Goal: Task Accomplishment & Management: Manage account settings

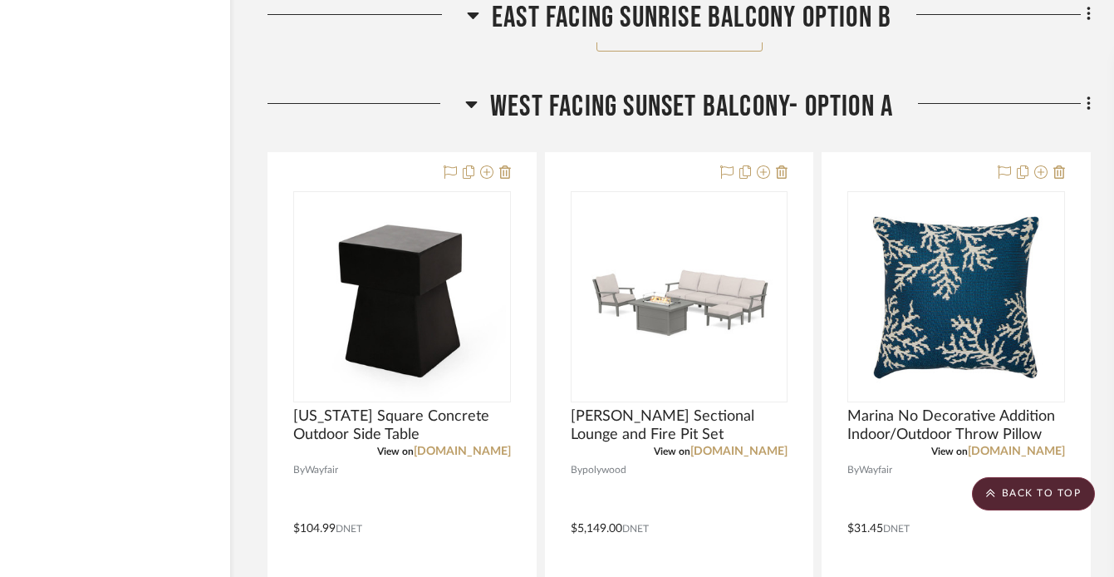
scroll to position [5006, 82]
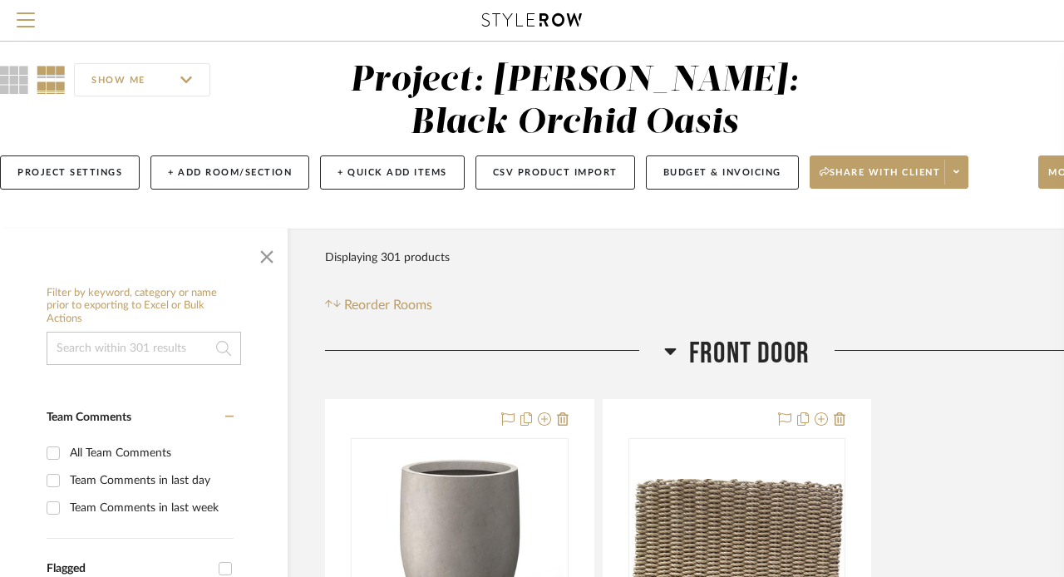
scroll to position [0, 25]
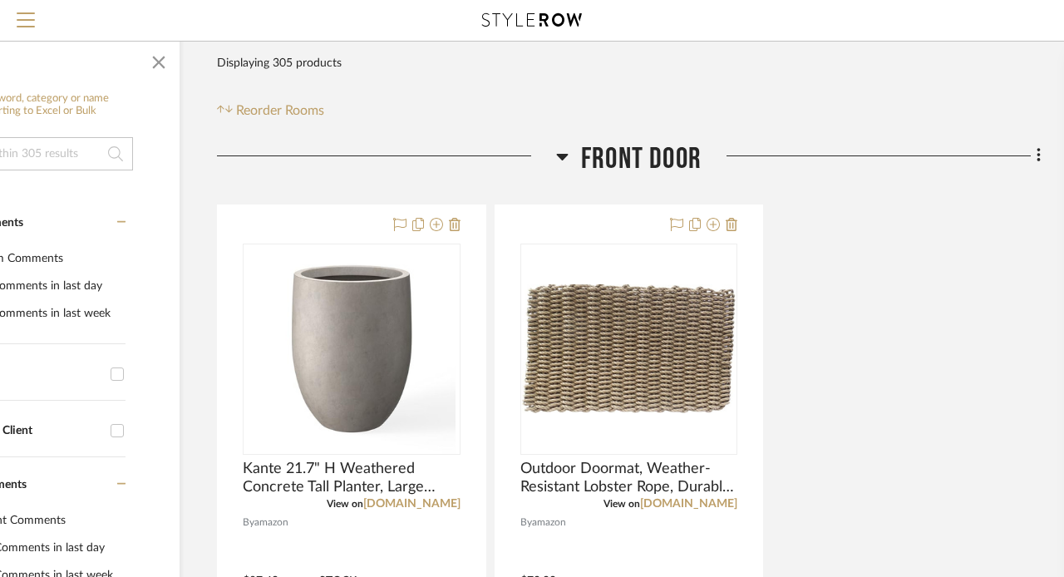
scroll to position [159, 133]
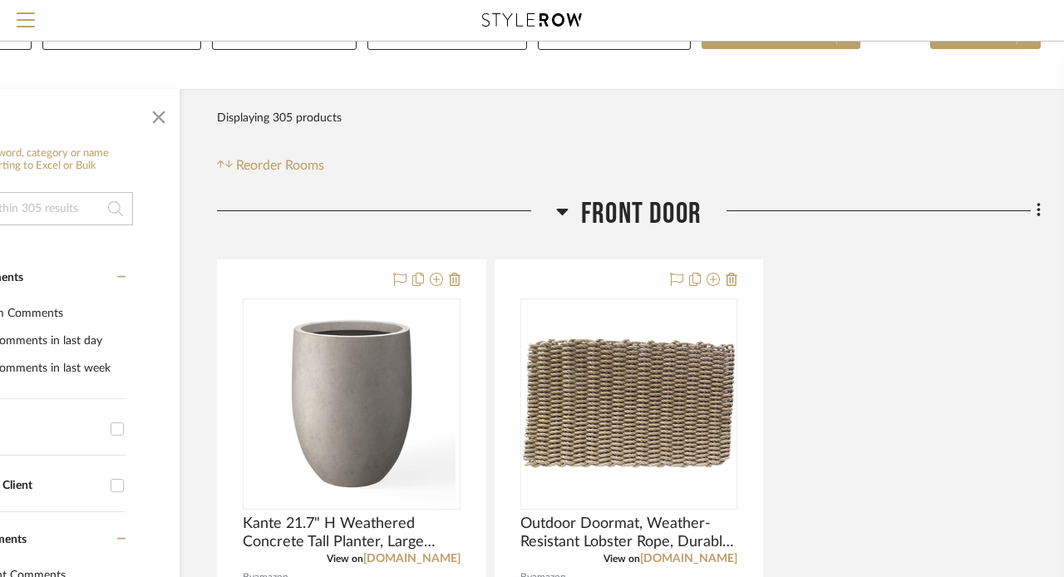
click at [563, 211] on icon at bounding box center [563, 212] width 12 height 7
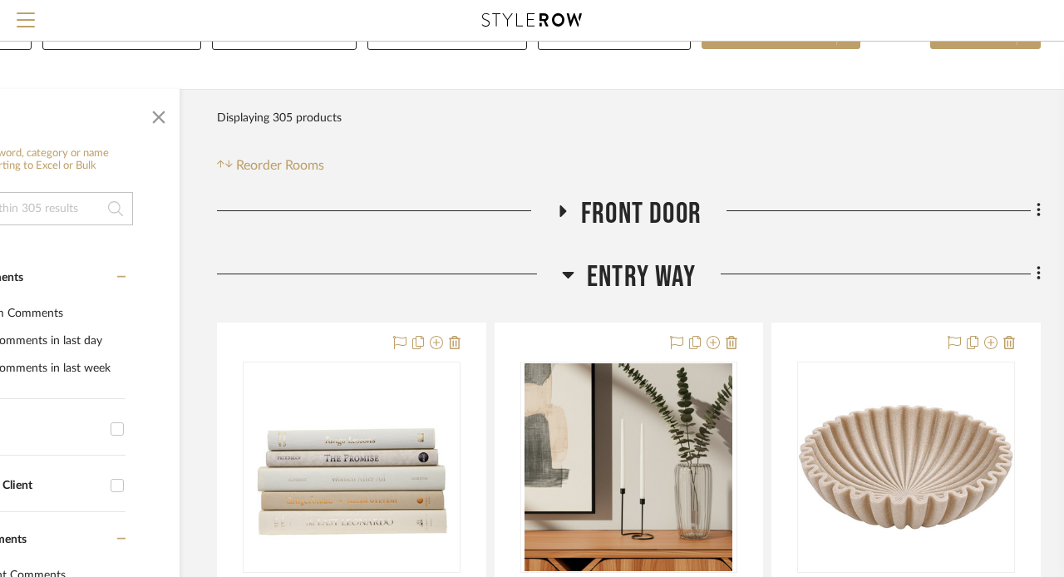
click at [563, 270] on icon at bounding box center [568, 274] width 12 height 20
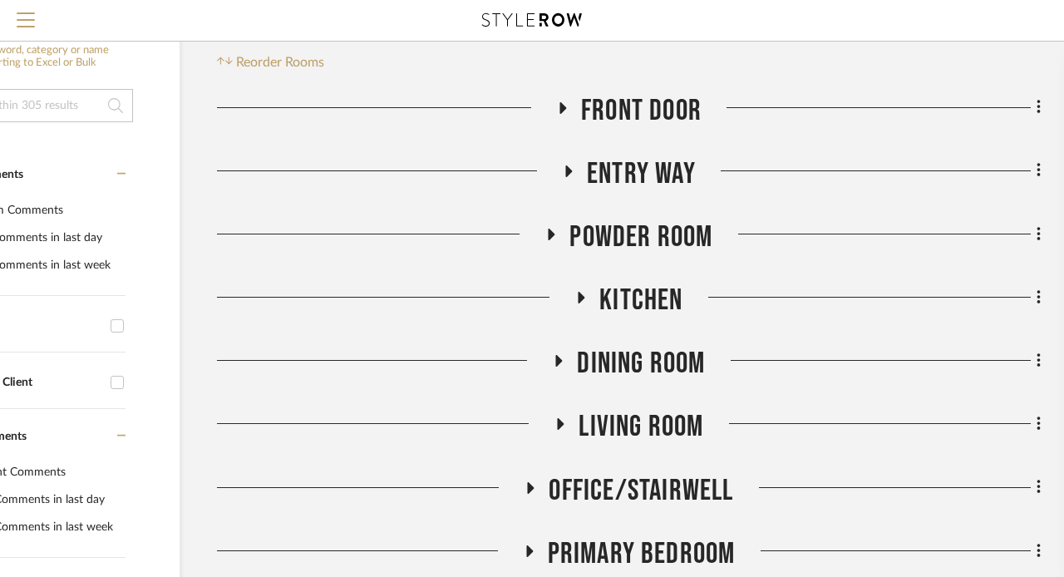
scroll to position [284, 133]
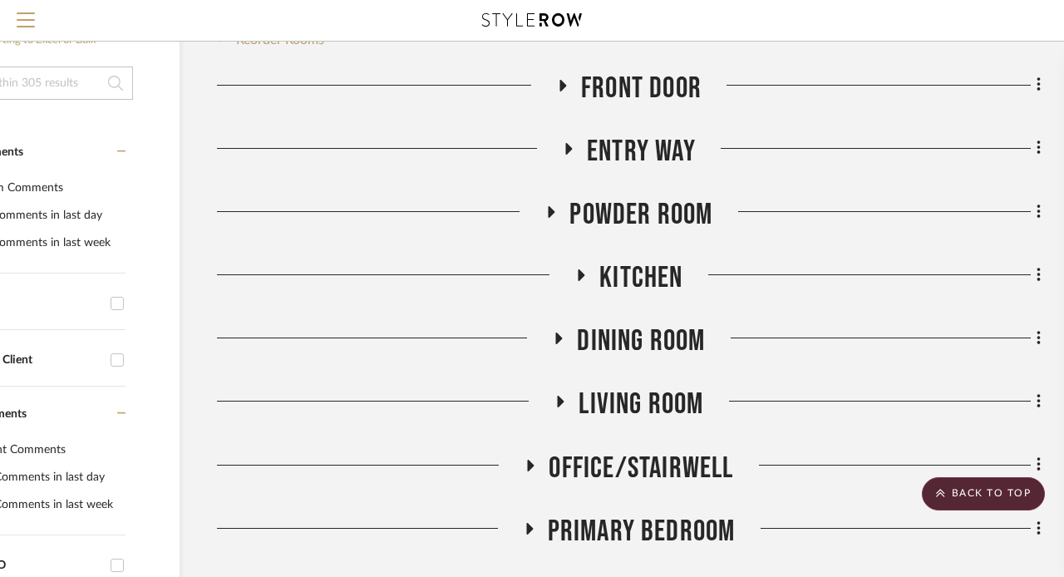
click at [551, 210] on icon at bounding box center [551, 212] width 7 height 12
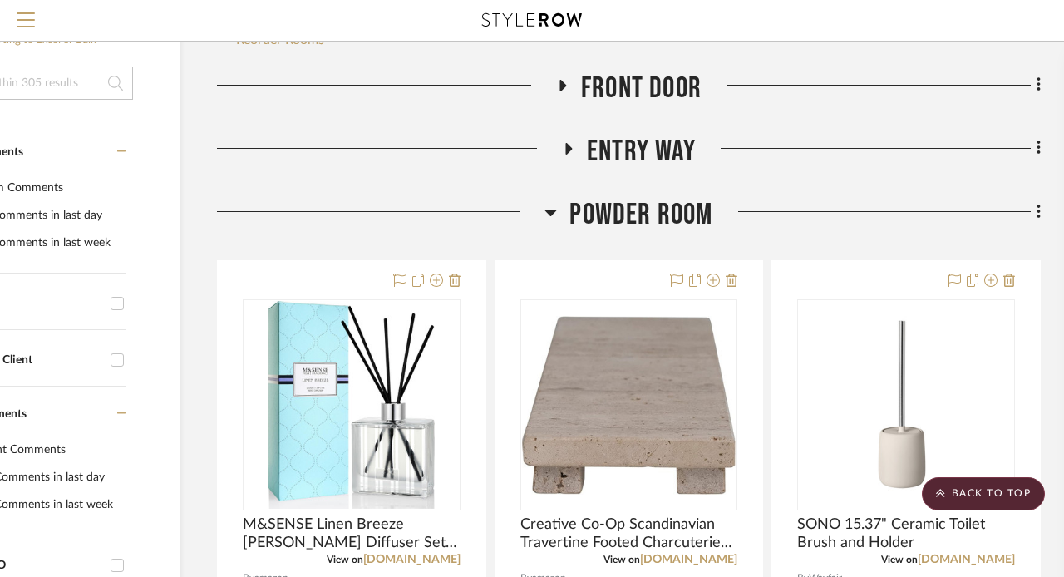
click at [551, 210] on icon at bounding box center [551, 212] width 12 height 7
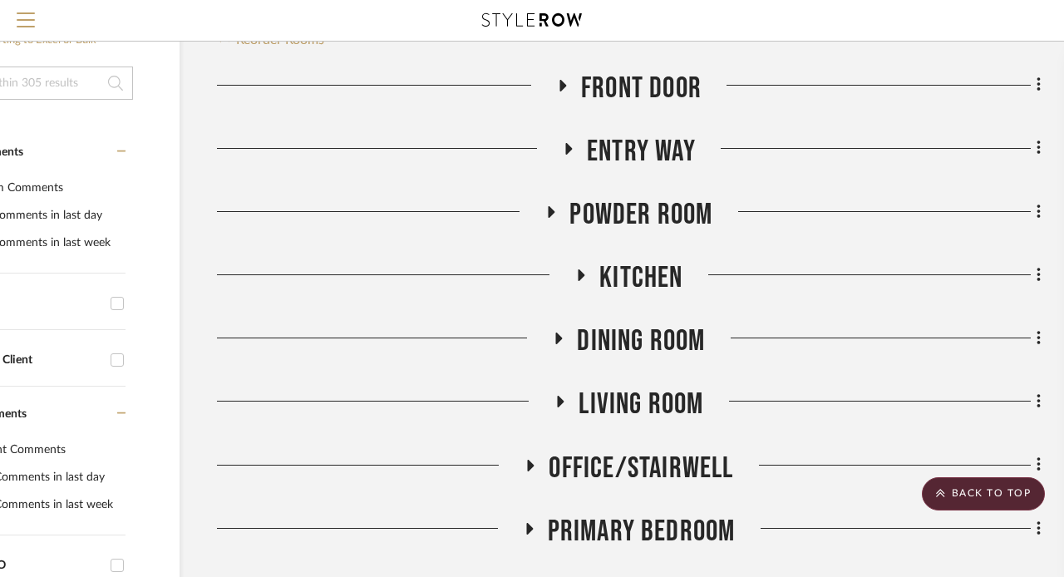
click at [581, 269] on icon at bounding box center [581, 275] width 20 height 12
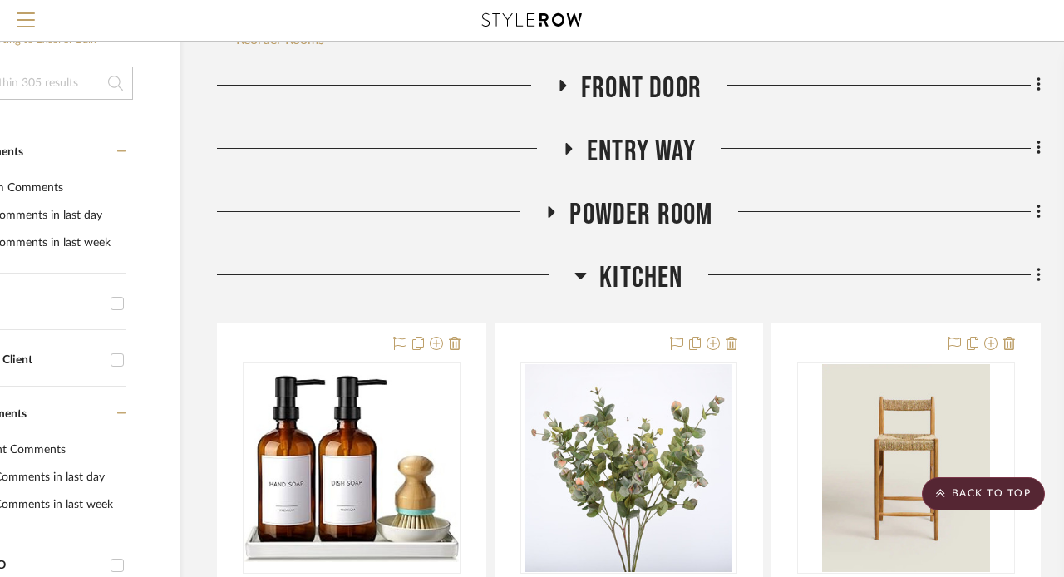
click at [581, 269] on icon at bounding box center [580, 275] width 12 height 20
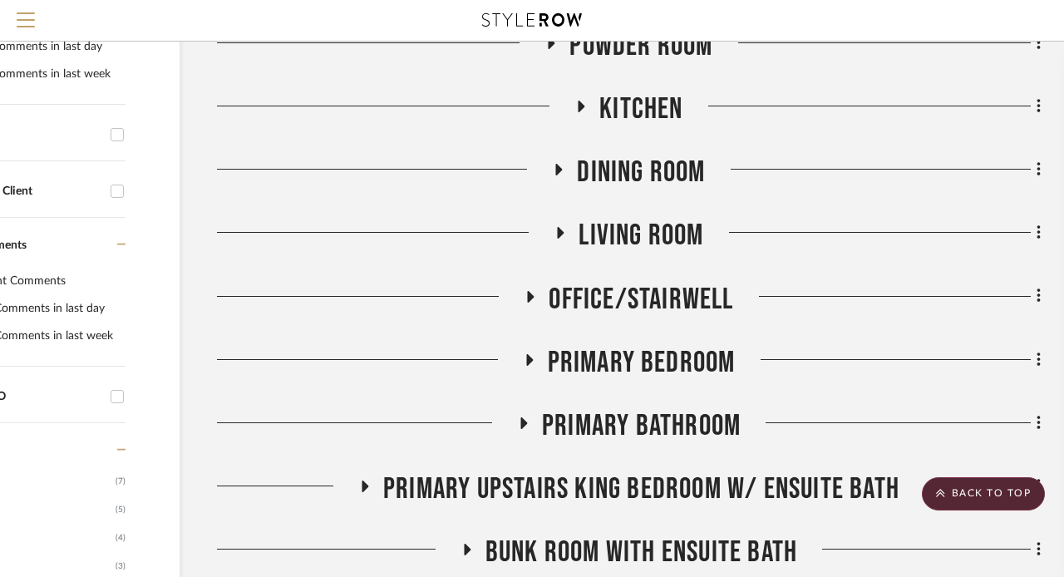
scroll to position [485, 133]
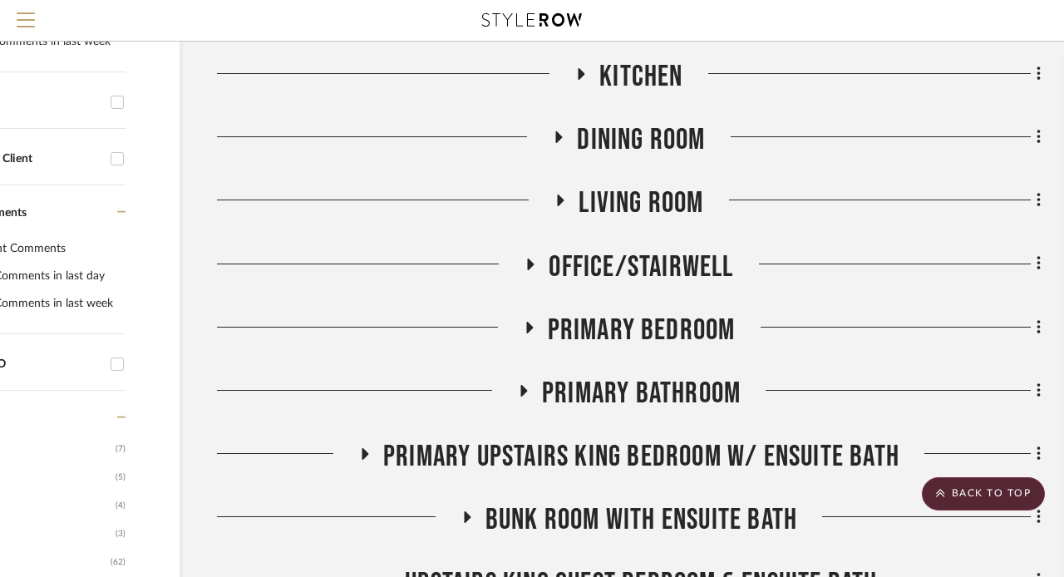
click at [559, 204] on icon at bounding box center [561, 200] width 7 height 12
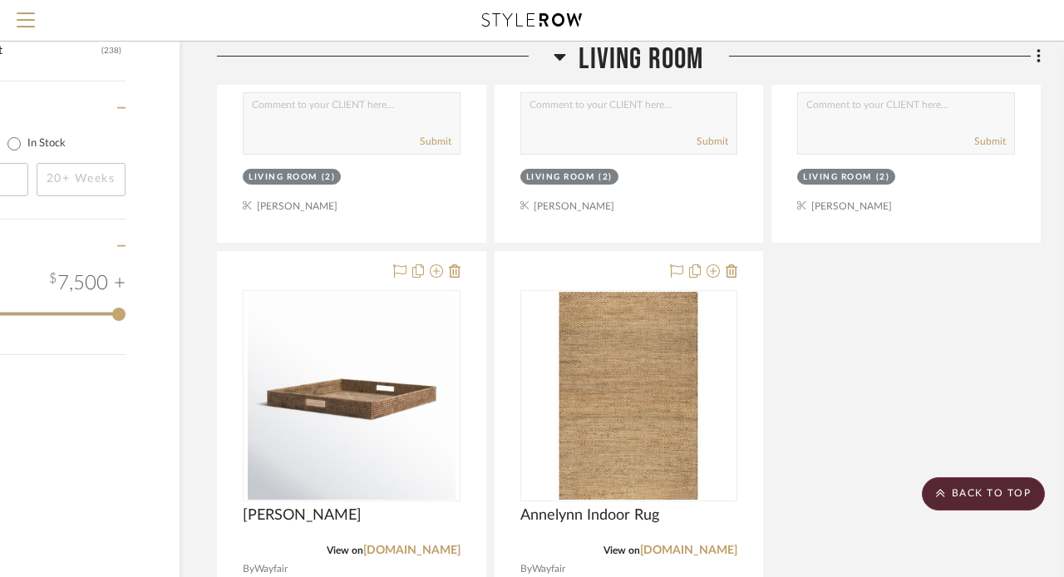
scroll to position [2075, 133]
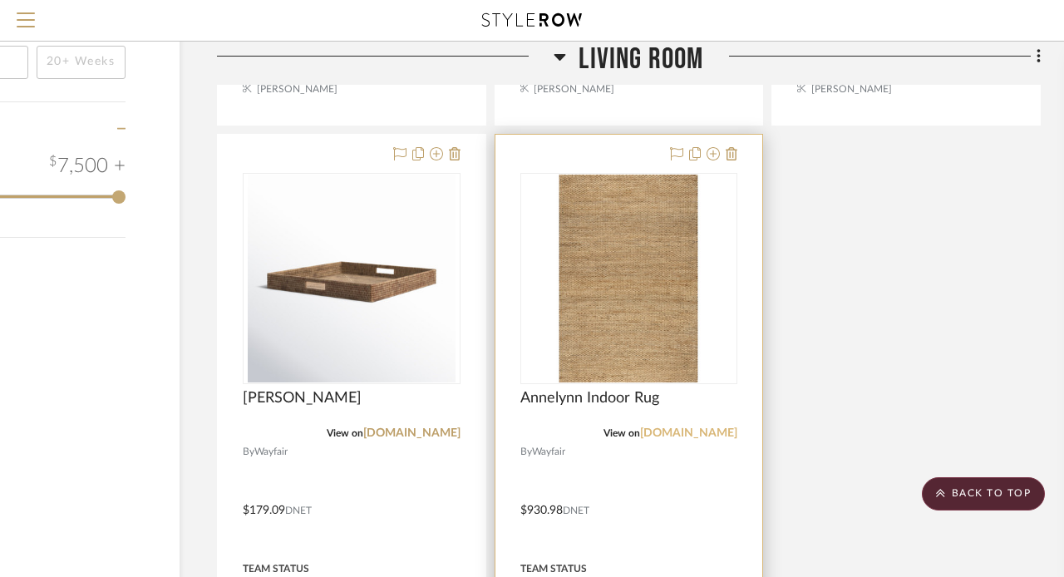
click at [688, 433] on link "[DOMAIN_NAME]" at bounding box center [688, 433] width 97 height 12
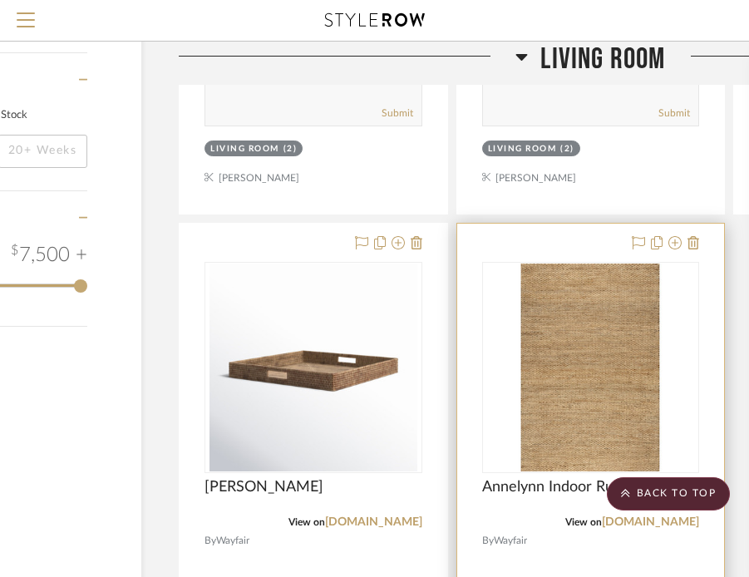
scroll to position [1986, 184]
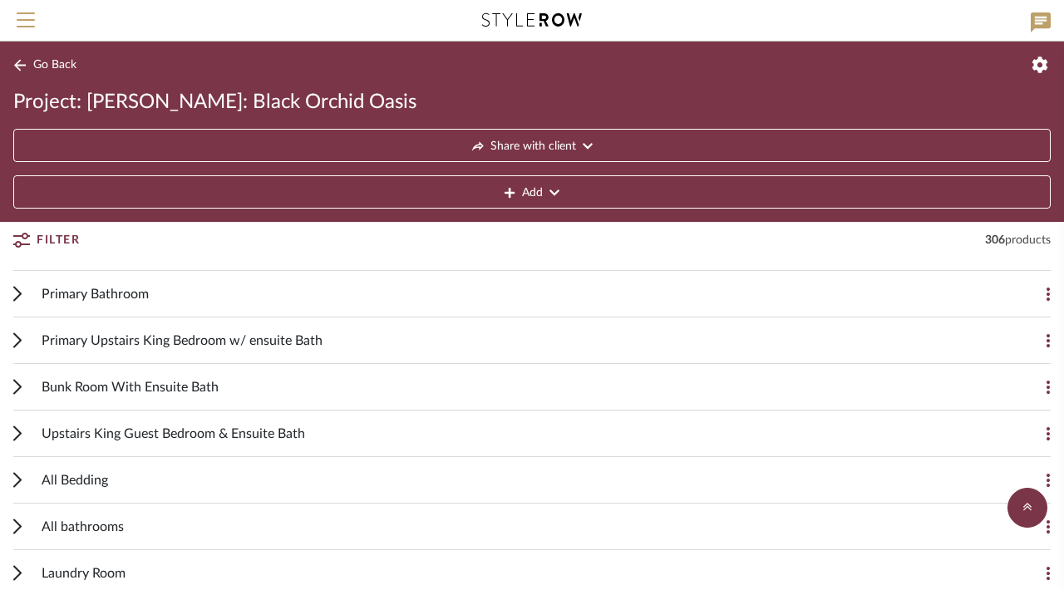
scroll to position [354, 0]
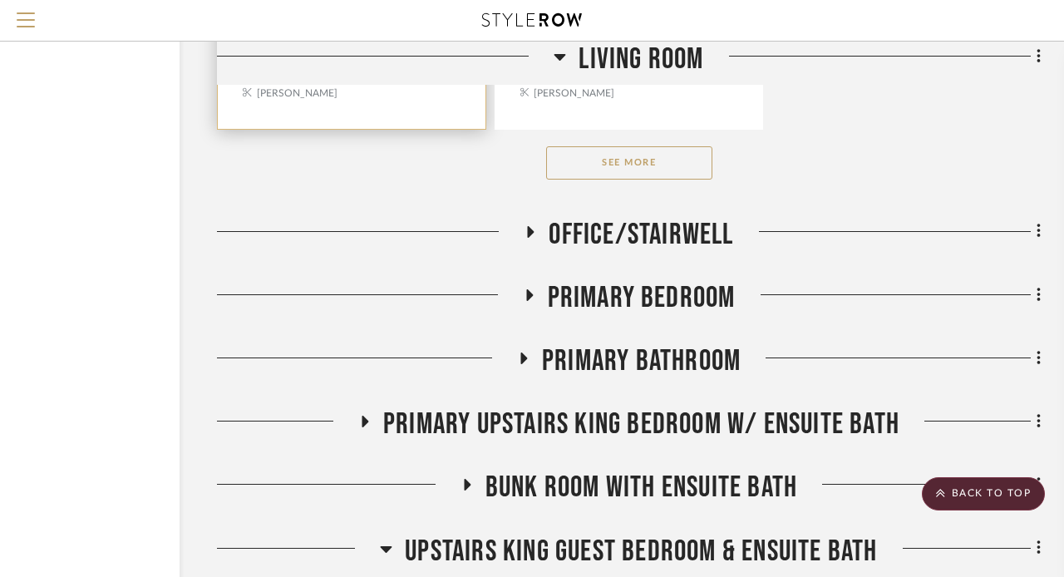
scroll to position [2835, 133]
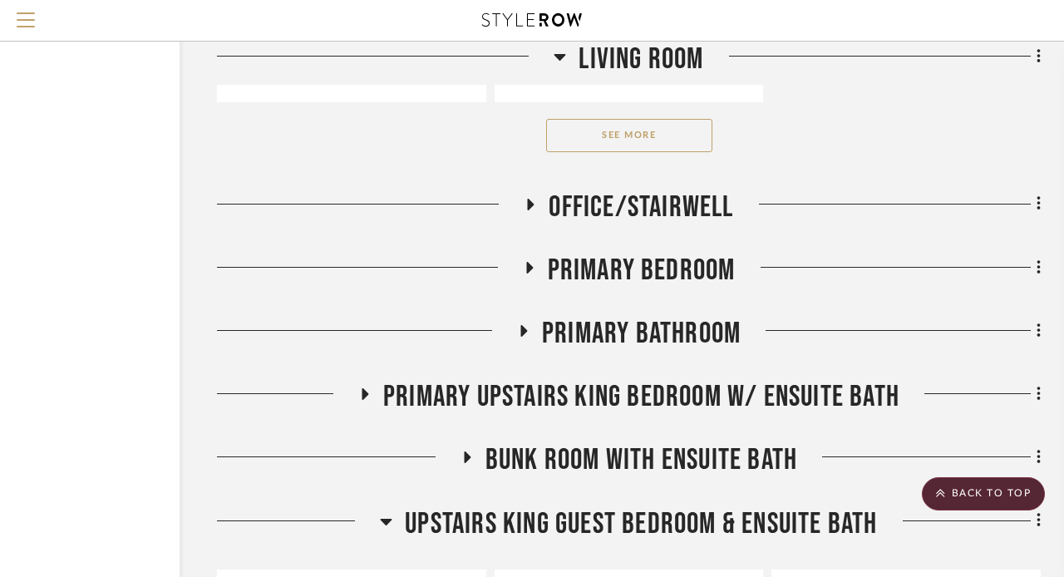
click at [578, 140] on button "See More" at bounding box center [629, 135] width 166 height 33
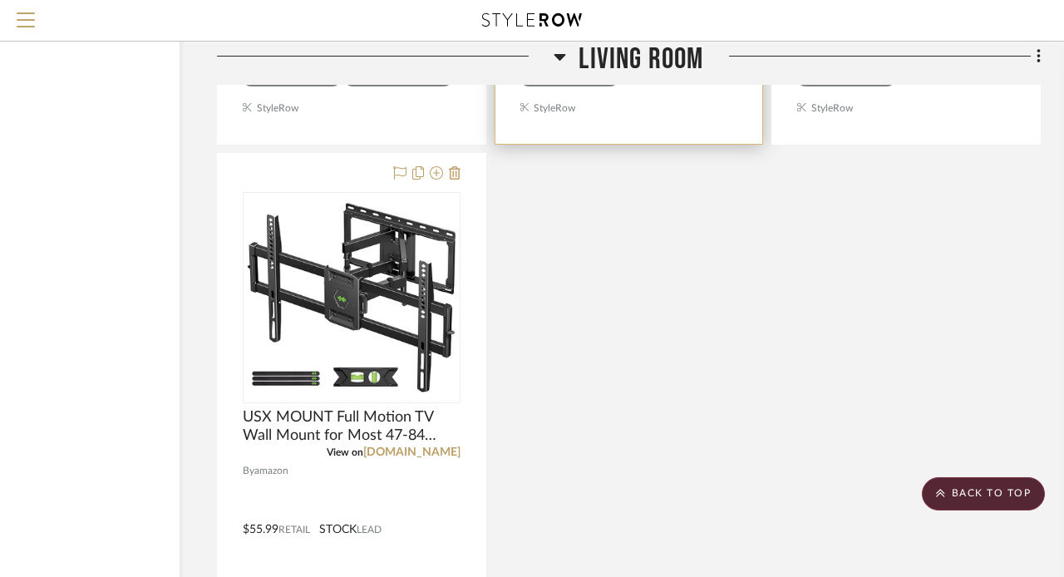
scroll to position [7308, 133]
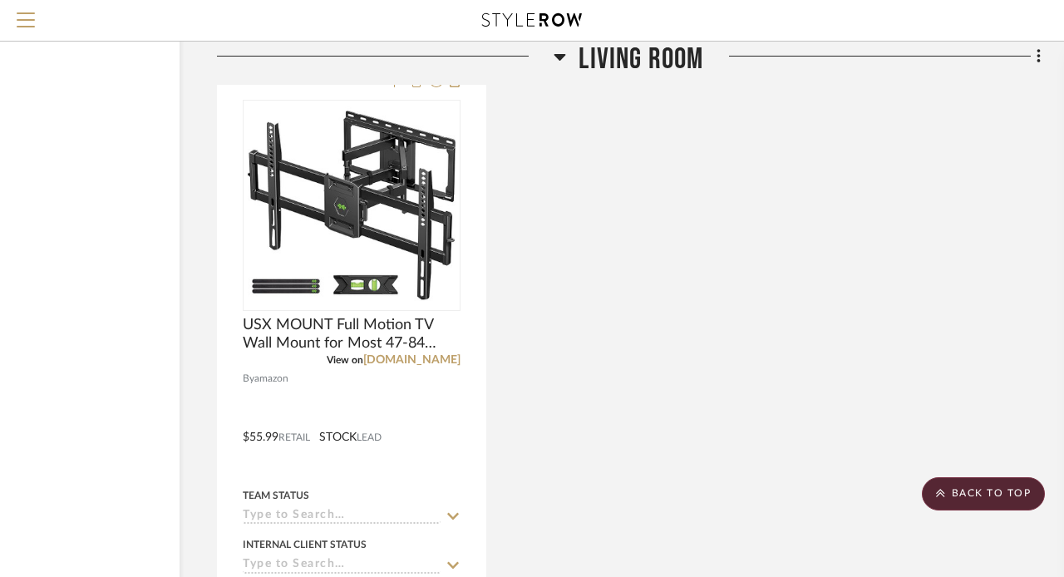
click at [556, 54] on icon at bounding box center [560, 57] width 12 height 7
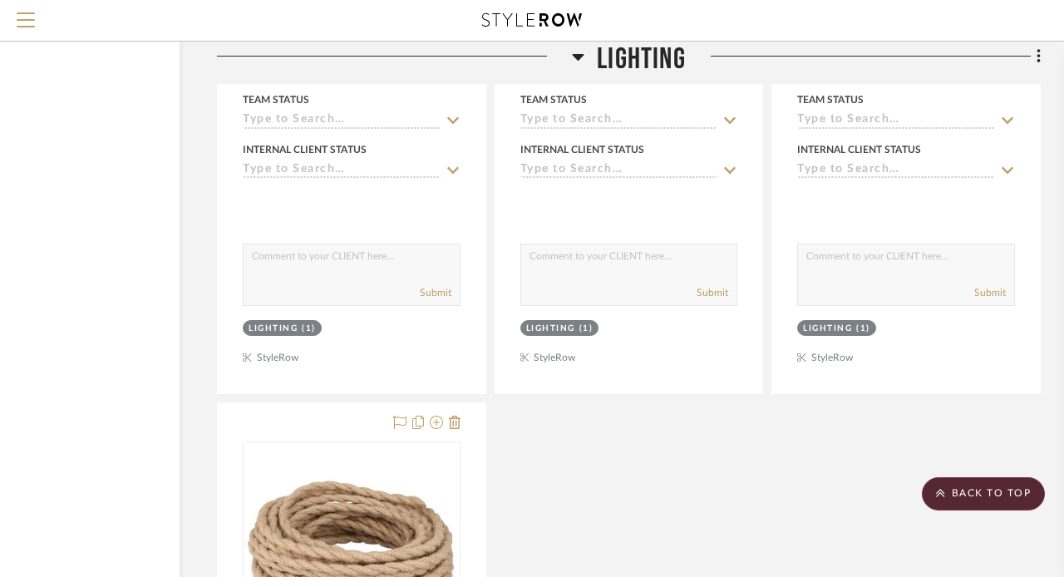
click at [576, 57] on icon at bounding box center [579, 57] width 12 height 7
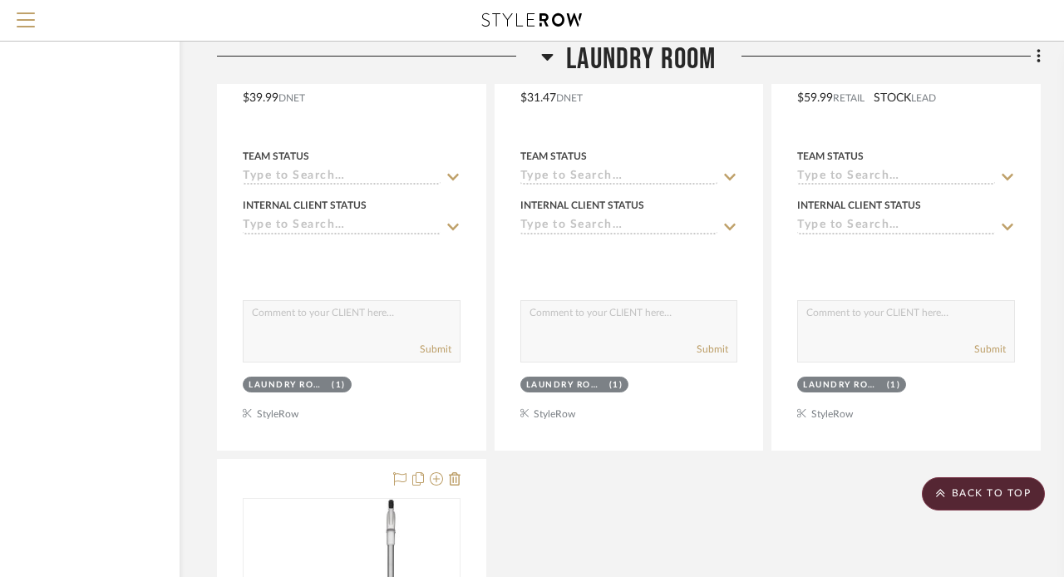
scroll to position [5297, 133]
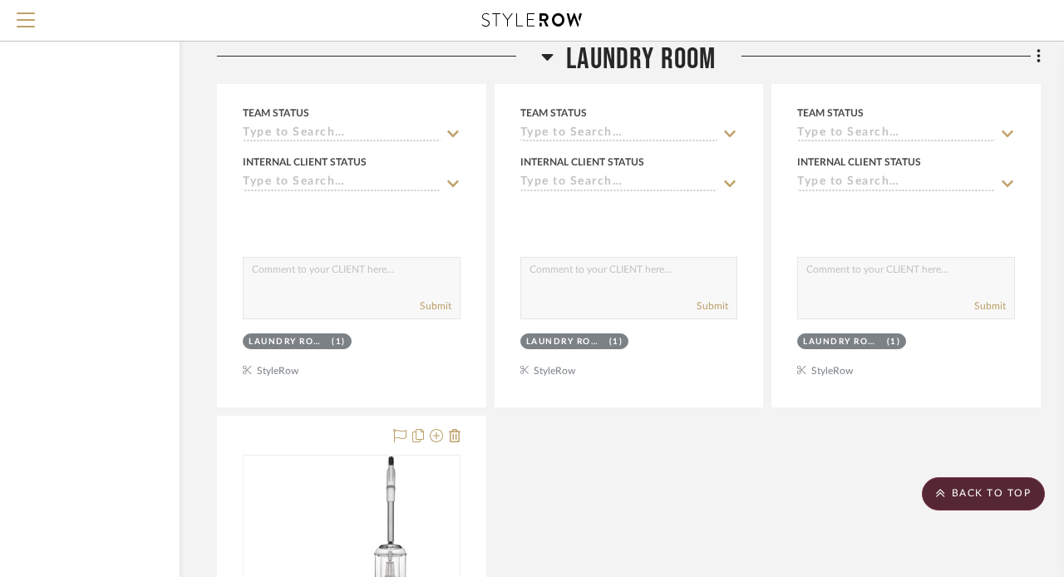
click at [543, 53] on icon at bounding box center [547, 57] width 12 height 20
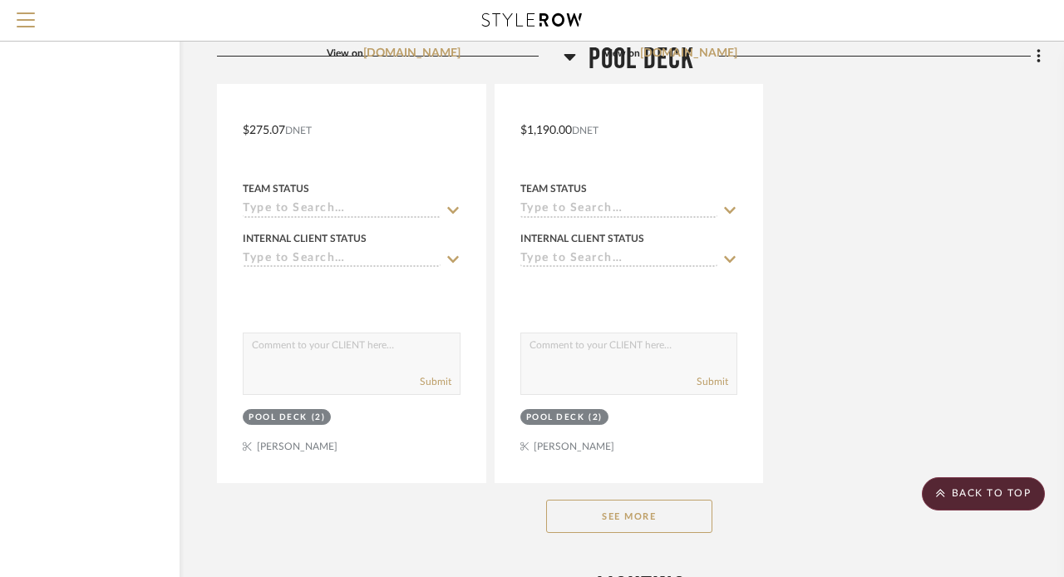
scroll to position [7188, 133]
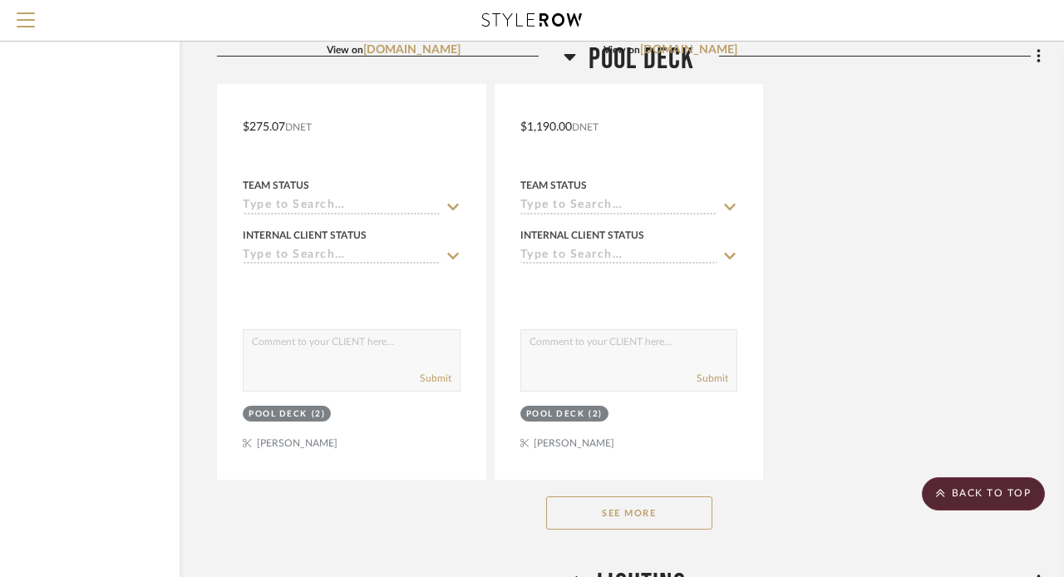
click at [565, 498] on button "See More" at bounding box center [629, 512] width 166 height 33
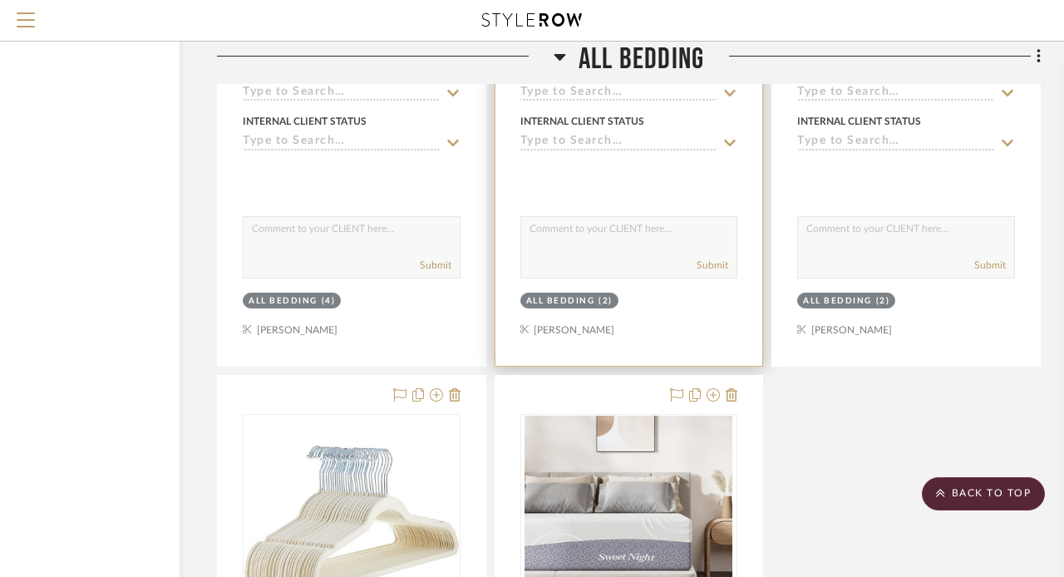
scroll to position [4537, 133]
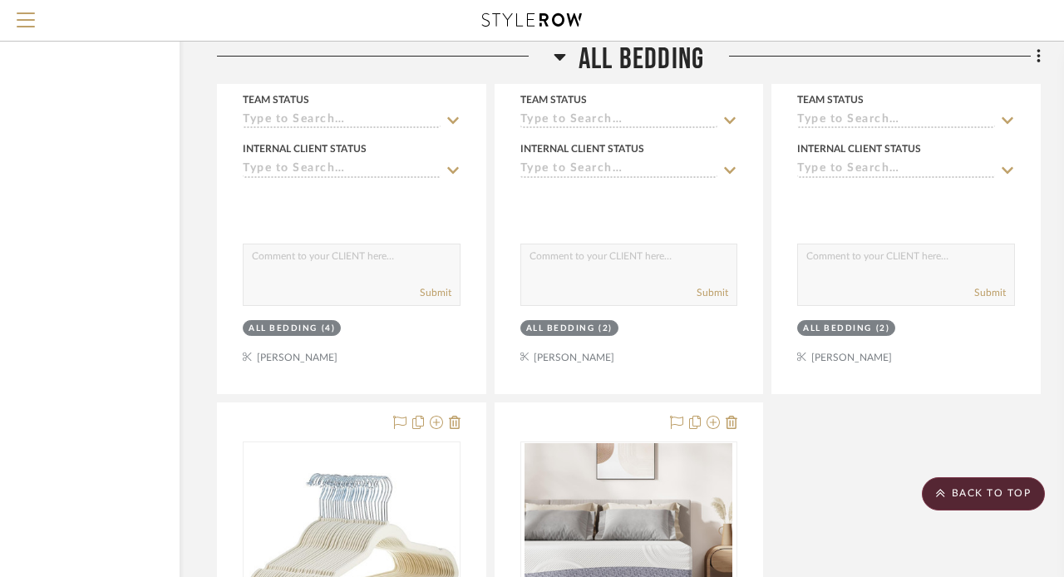
click at [560, 61] on icon at bounding box center [559, 57] width 12 height 20
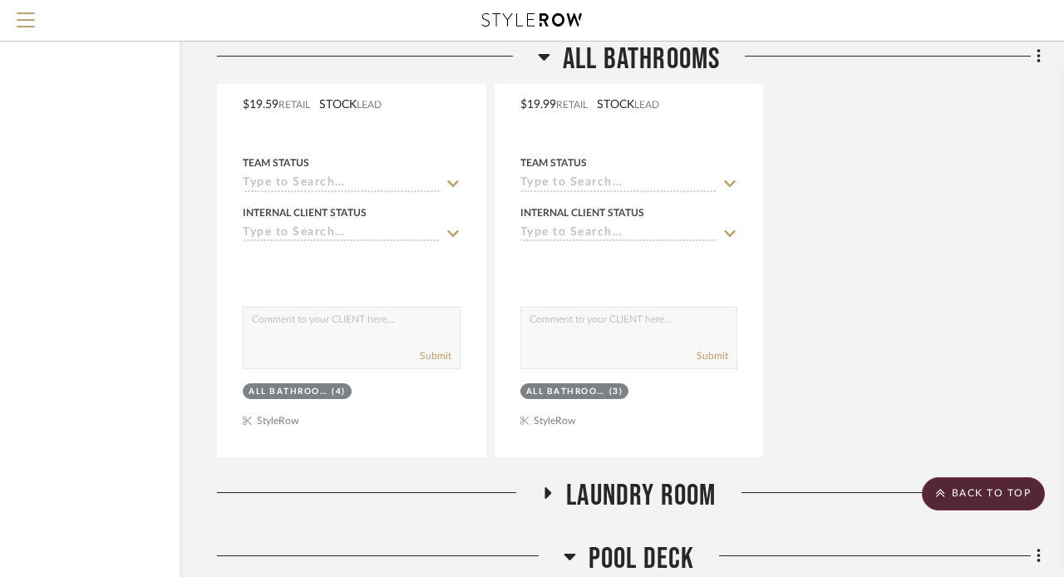
click at [545, 52] on icon at bounding box center [544, 57] width 12 height 20
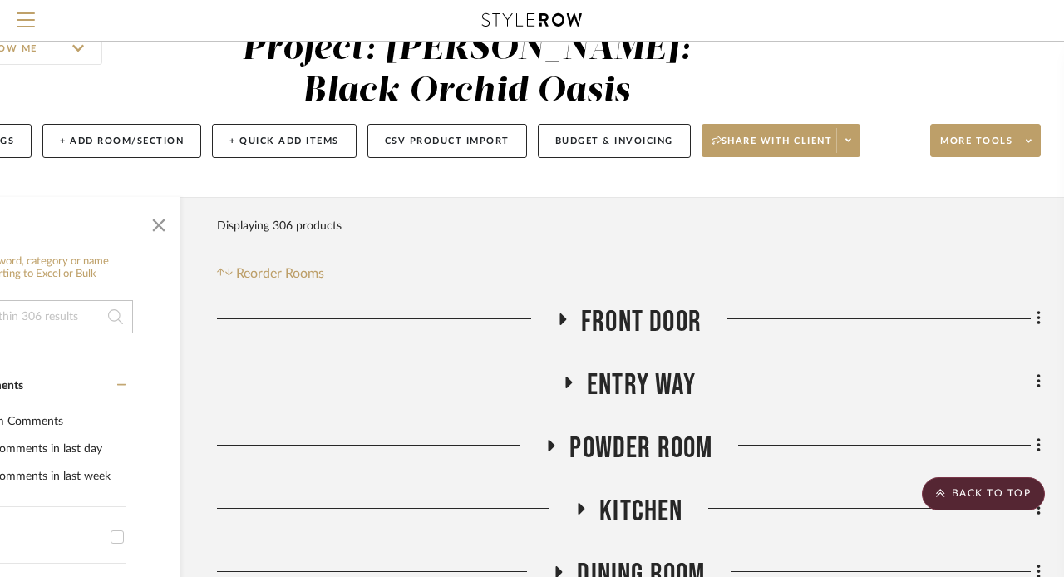
scroll to position [0, 133]
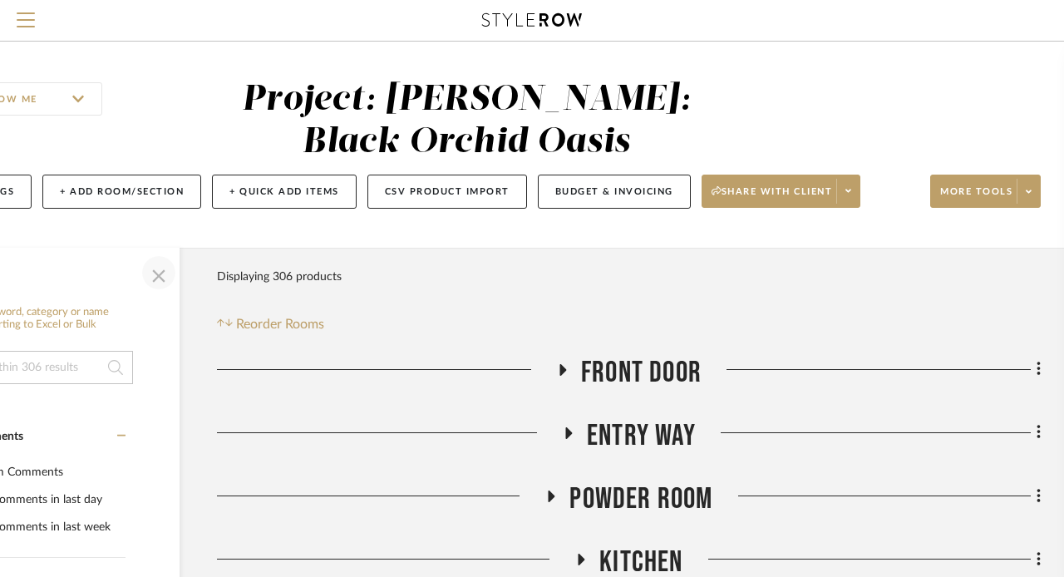
click at [154, 272] on span "button" at bounding box center [159, 273] width 40 height 40
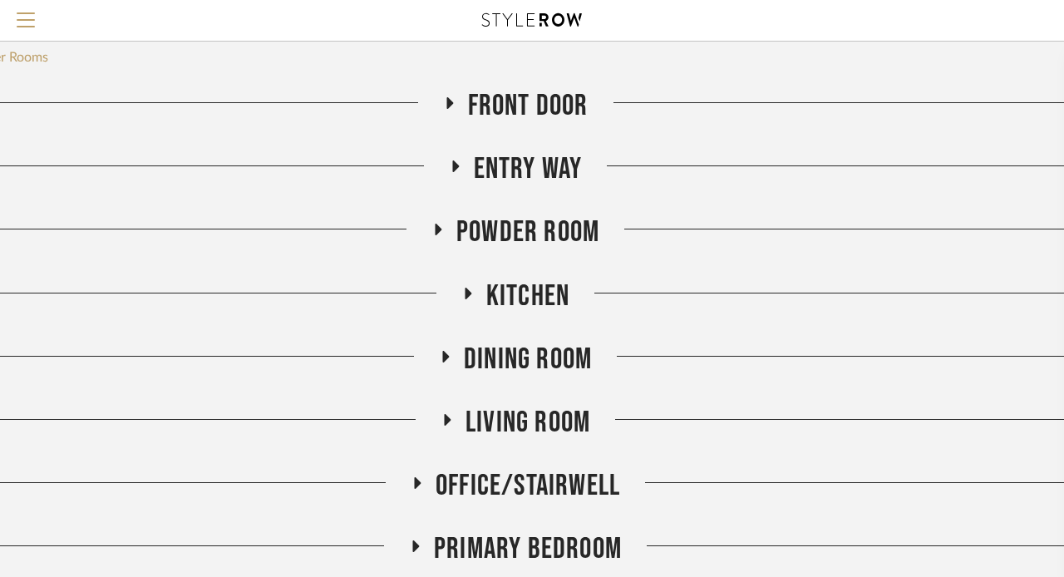
scroll to position [288, 84]
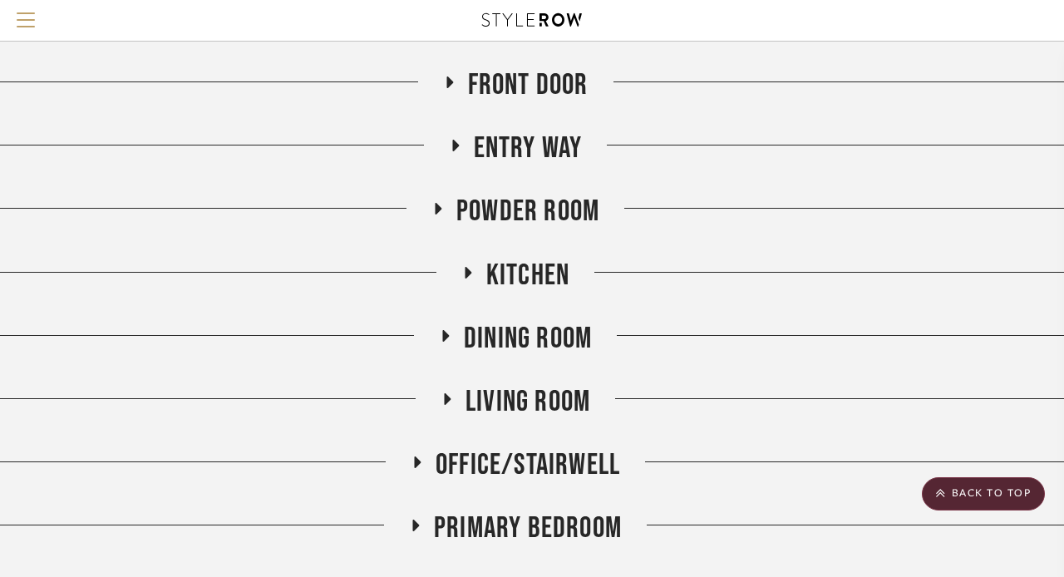
click at [441, 396] on icon at bounding box center [446, 398] width 20 height 12
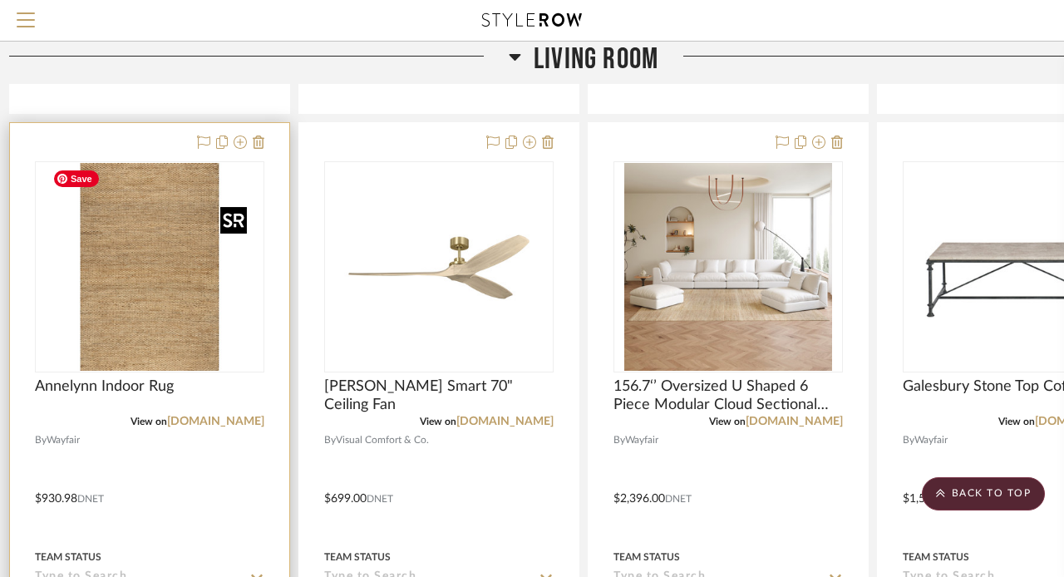
scroll to position [2090, 16]
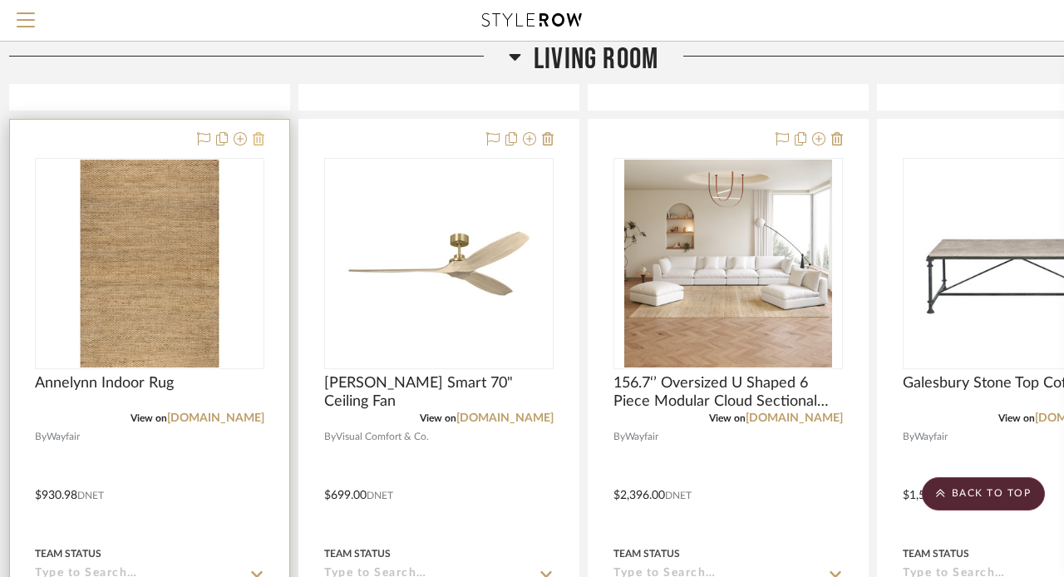
click at [258, 141] on icon at bounding box center [259, 138] width 12 height 13
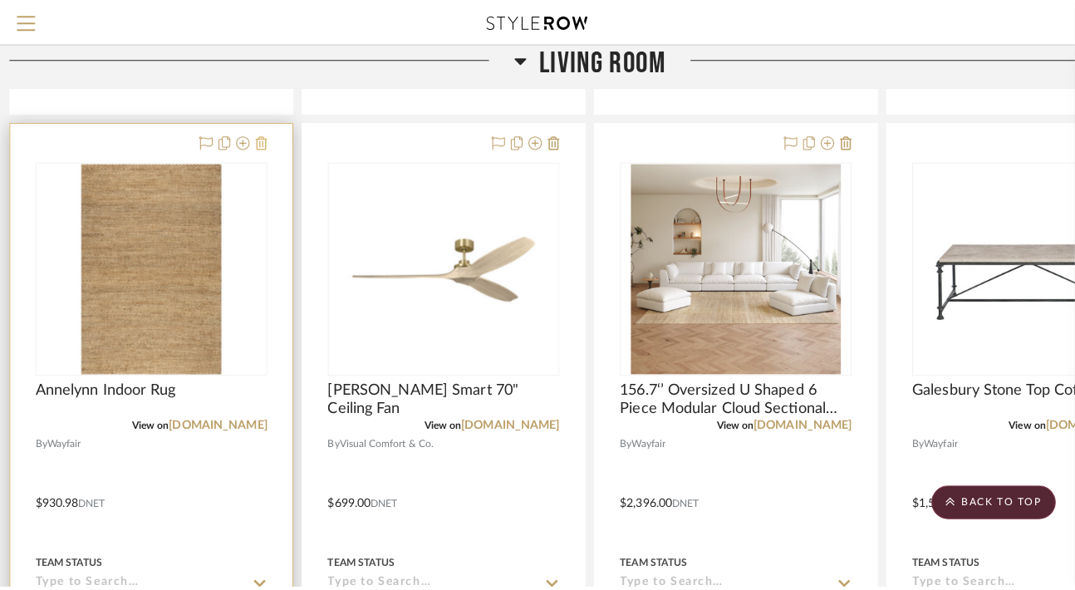
scroll to position [0, 0]
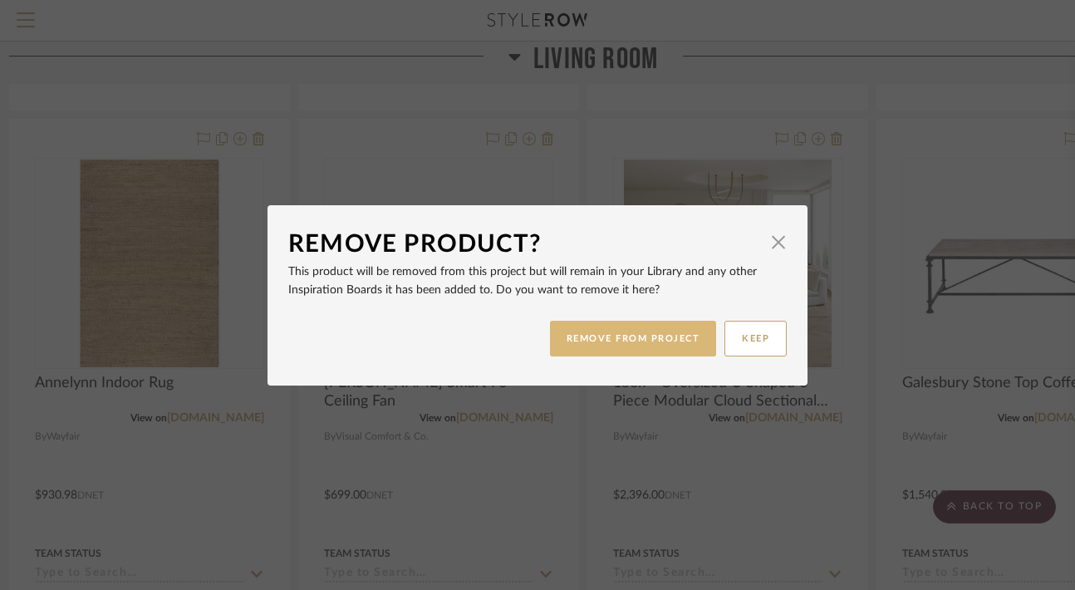
click at [588, 328] on button "REMOVE FROM PROJECT" at bounding box center [633, 339] width 167 height 36
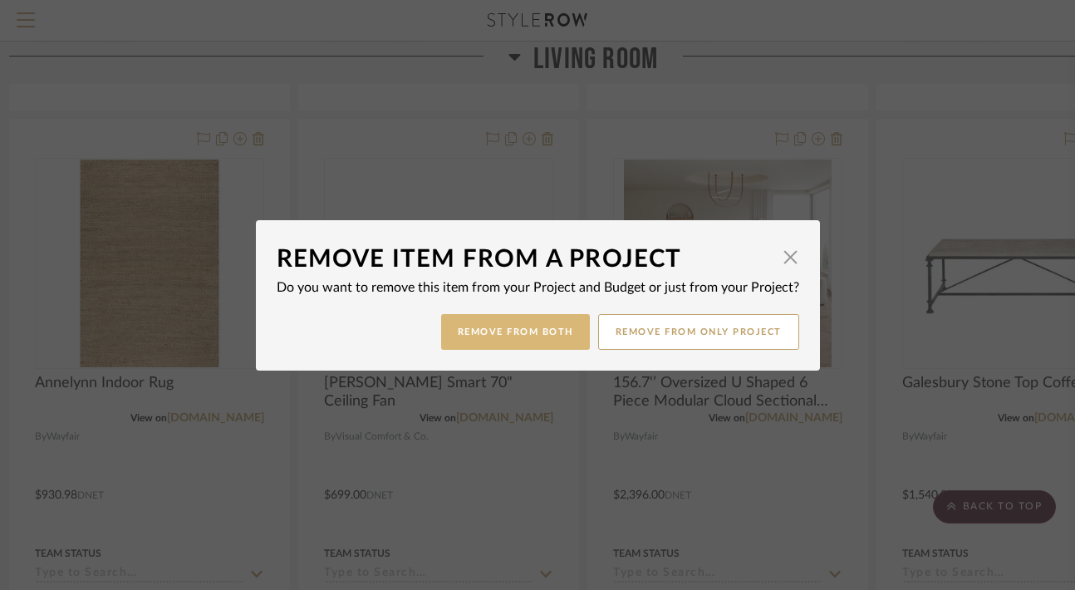
click at [529, 336] on button "Remove from Both" at bounding box center [515, 332] width 149 height 36
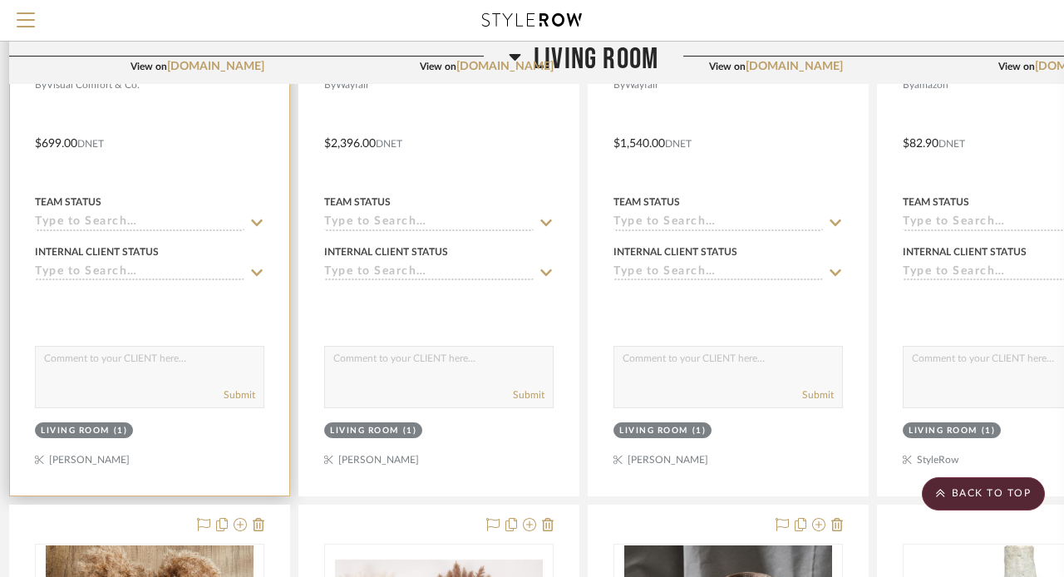
scroll to position [2446, 16]
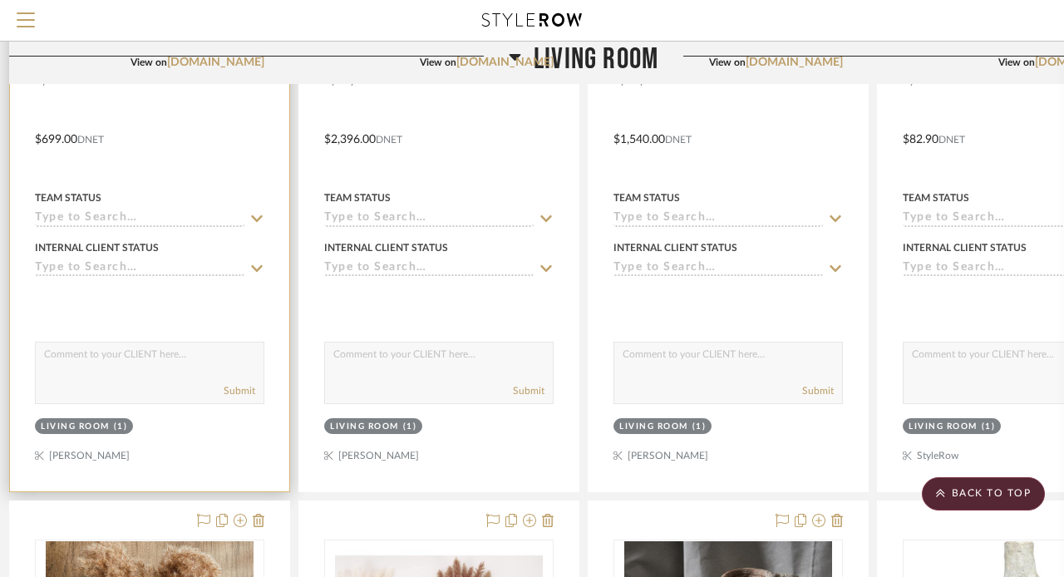
click at [209, 183] on div at bounding box center [149, 127] width 279 height 727
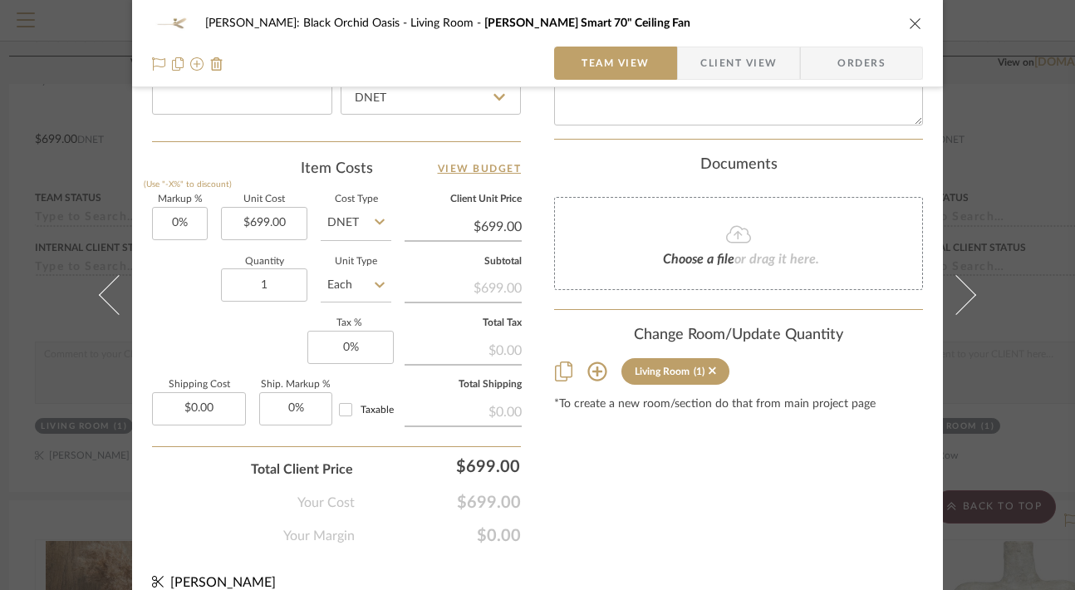
scroll to position [954, 0]
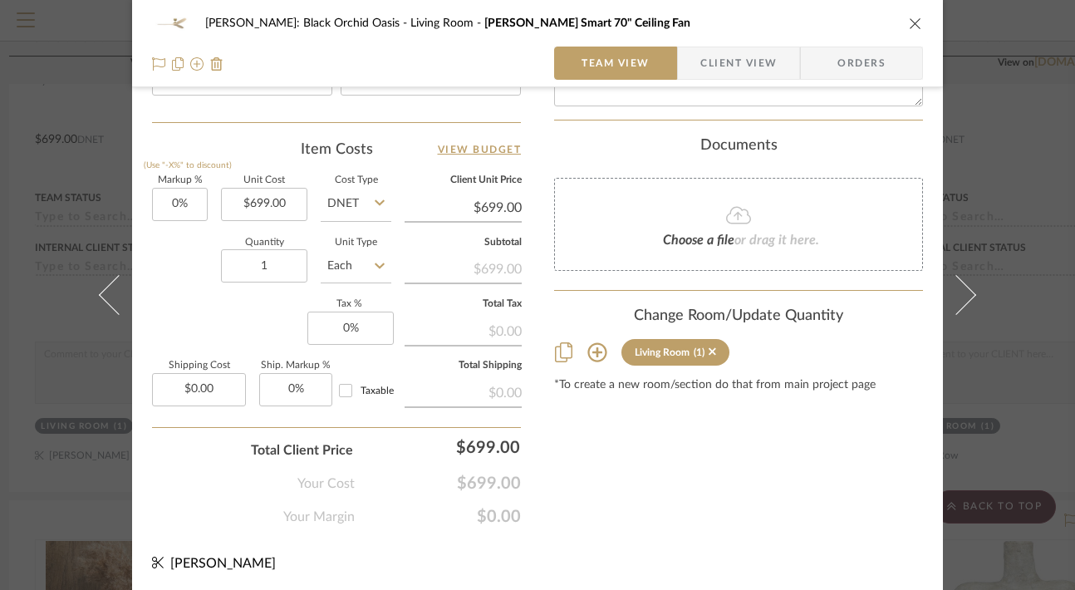
click at [591, 343] on icon at bounding box center [597, 352] width 19 height 19
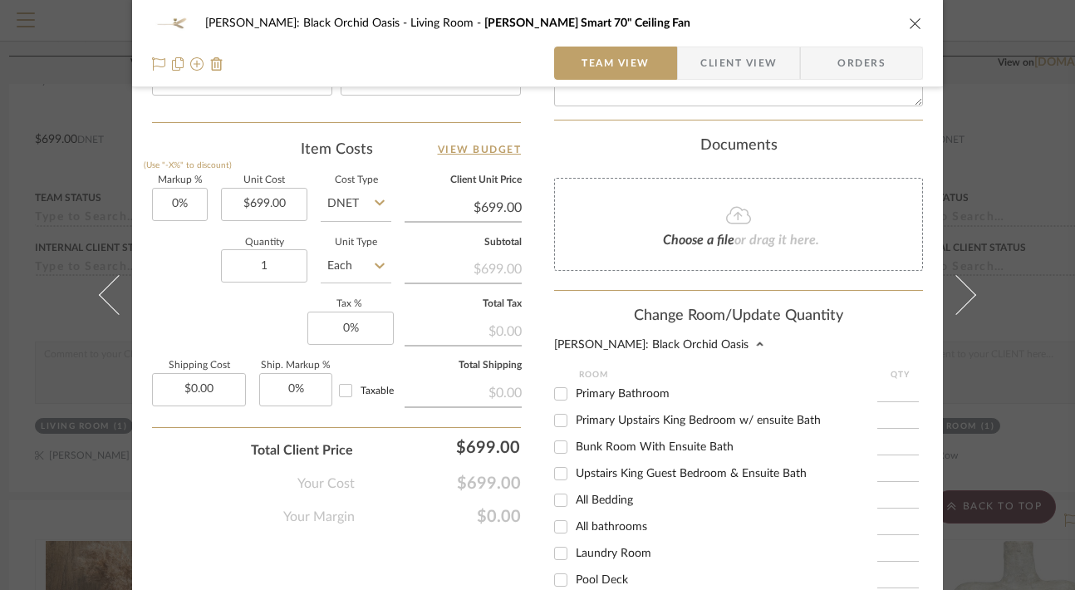
scroll to position [177, 0]
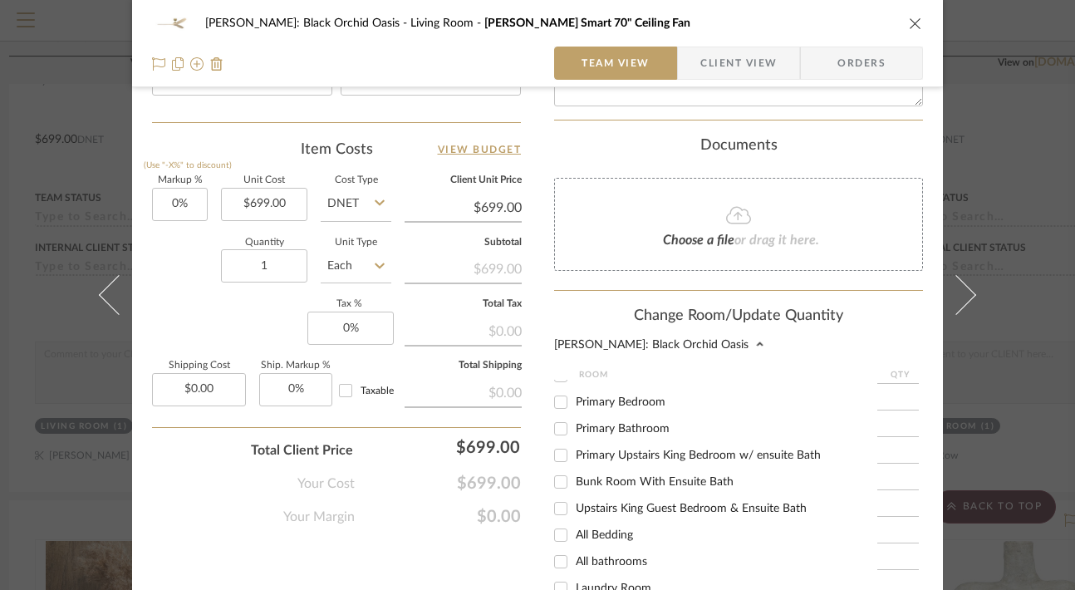
click at [558, 389] on input "Primary Bedroom" at bounding box center [561, 402] width 27 height 27
checkbox input "true"
type input "1"
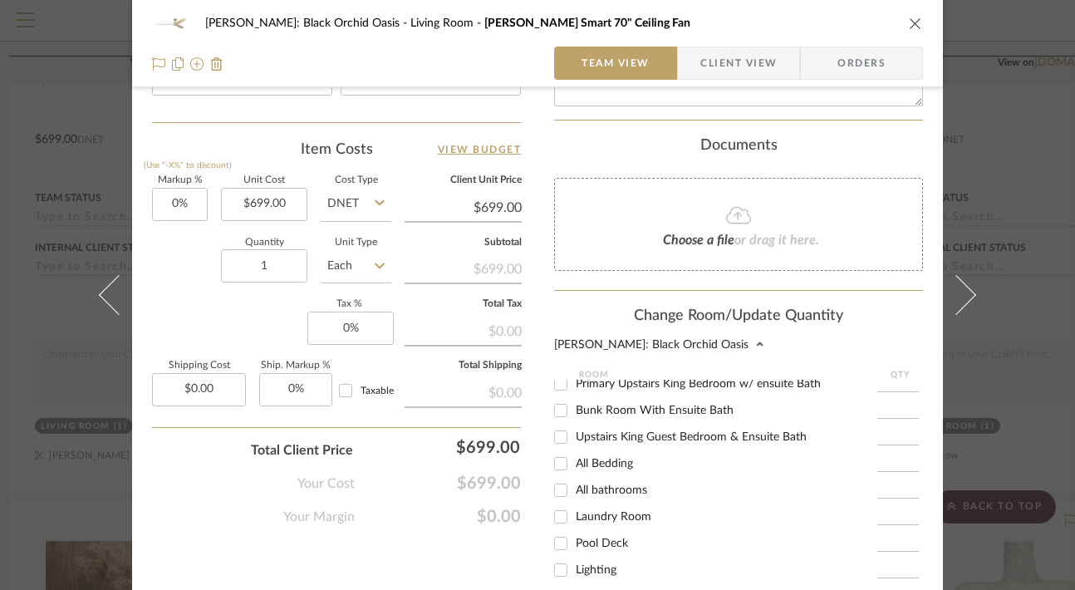
scroll to position [1211, 0]
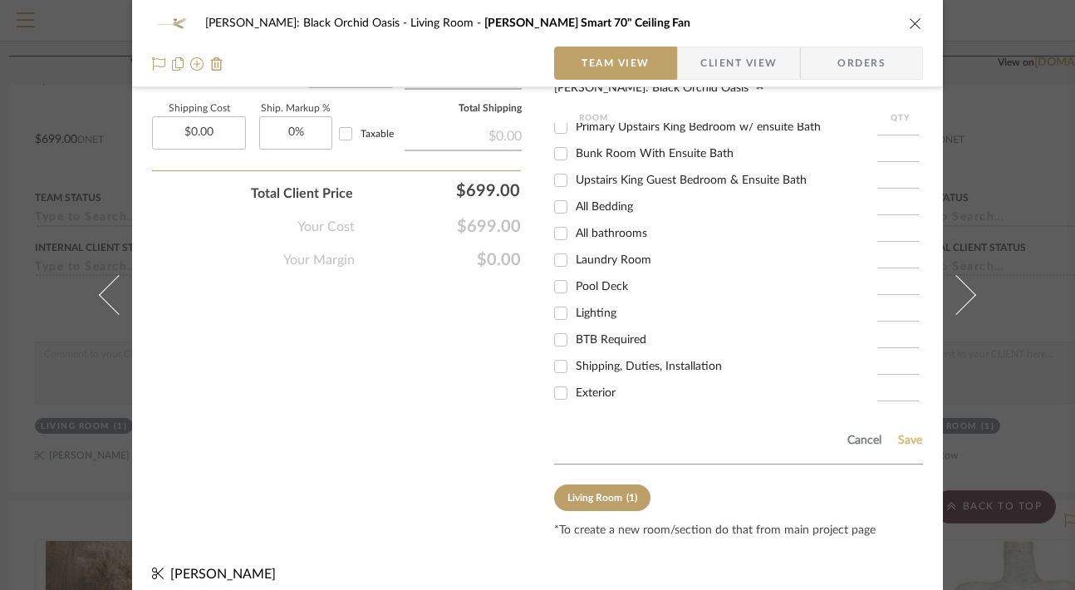
click at [904, 434] on button "Save" at bounding box center [910, 440] width 26 height 13
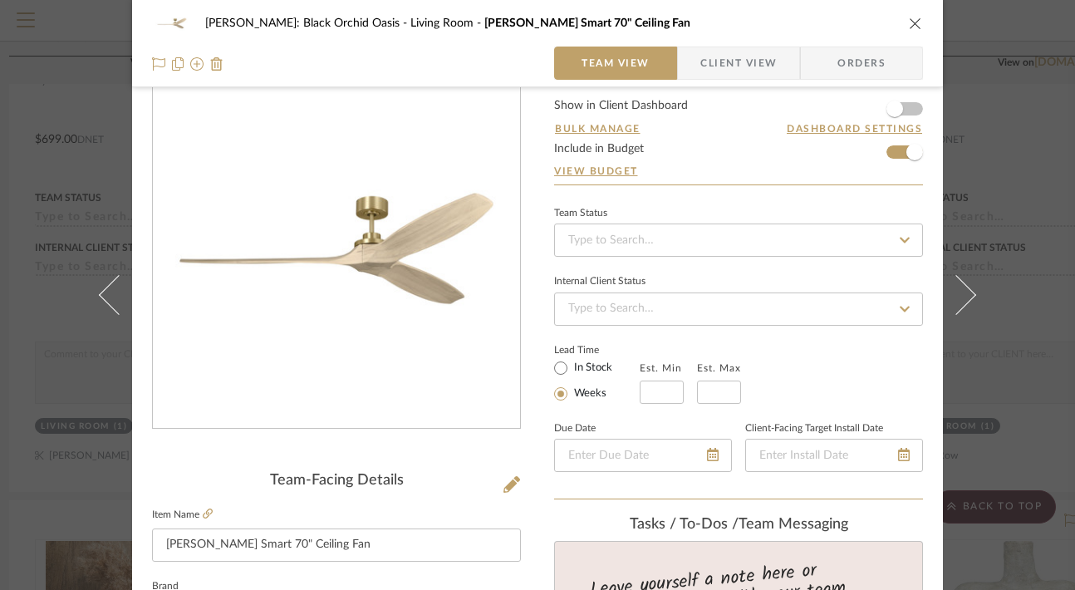
scroll to position [0, 0]
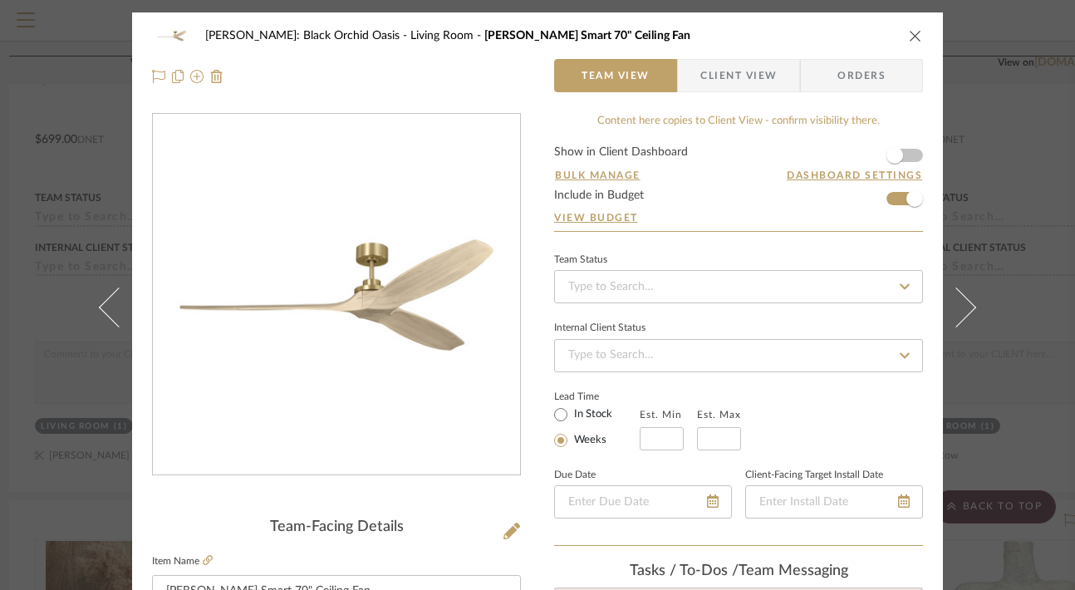
click at [909, 31] on icon "close" at bounding box center [915, 35] width 13 height 13
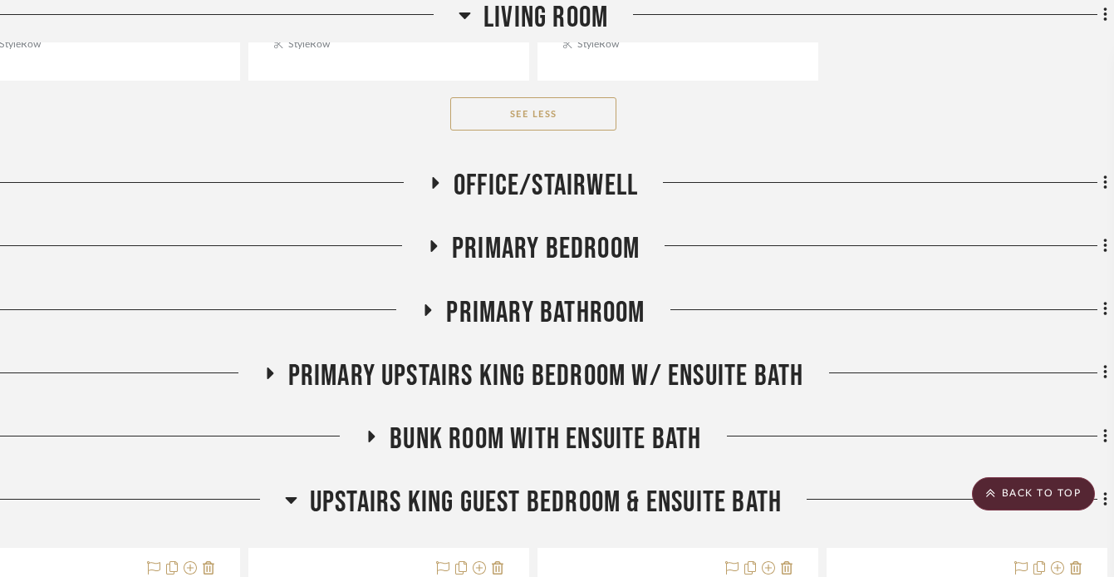
scroll to position [5887, 66]
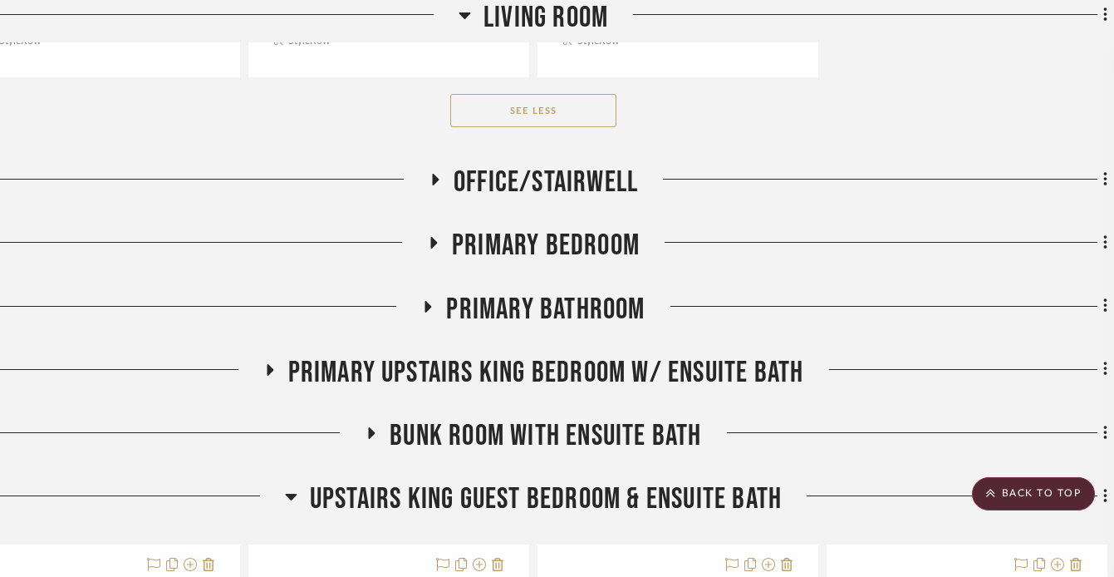
click at [434, 221] on div "Front Door Entry Way Powder Room Kitchen Dining Room Living Room Waring Farmhou…" at bounding box center [533, 205] width 1148 height 11319
click at [432, 237] on icon at bounding box center [434, 243] width 7 height 12
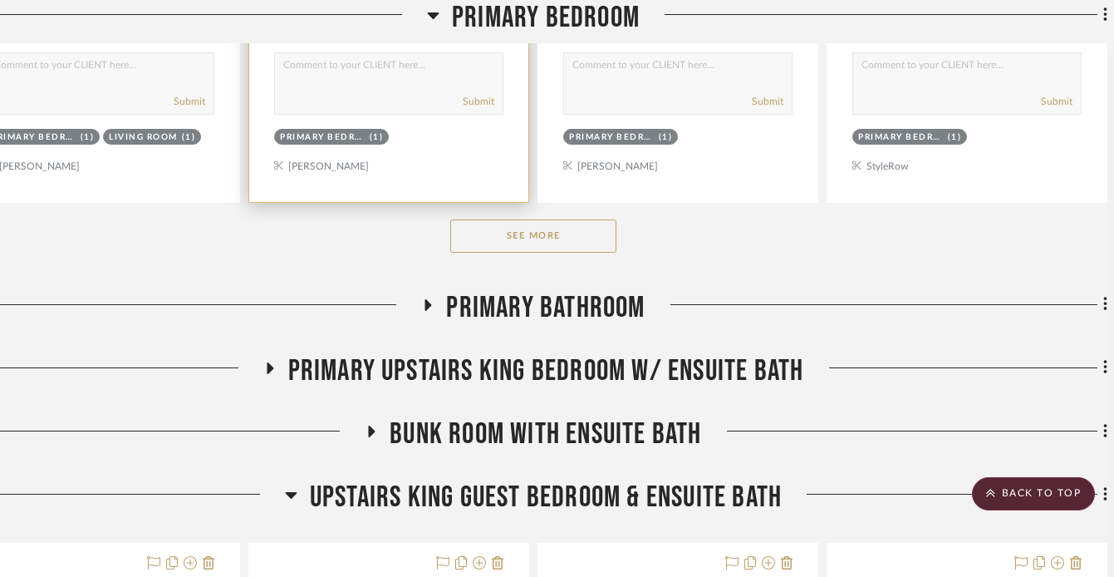
scroll to position [6832, 66]
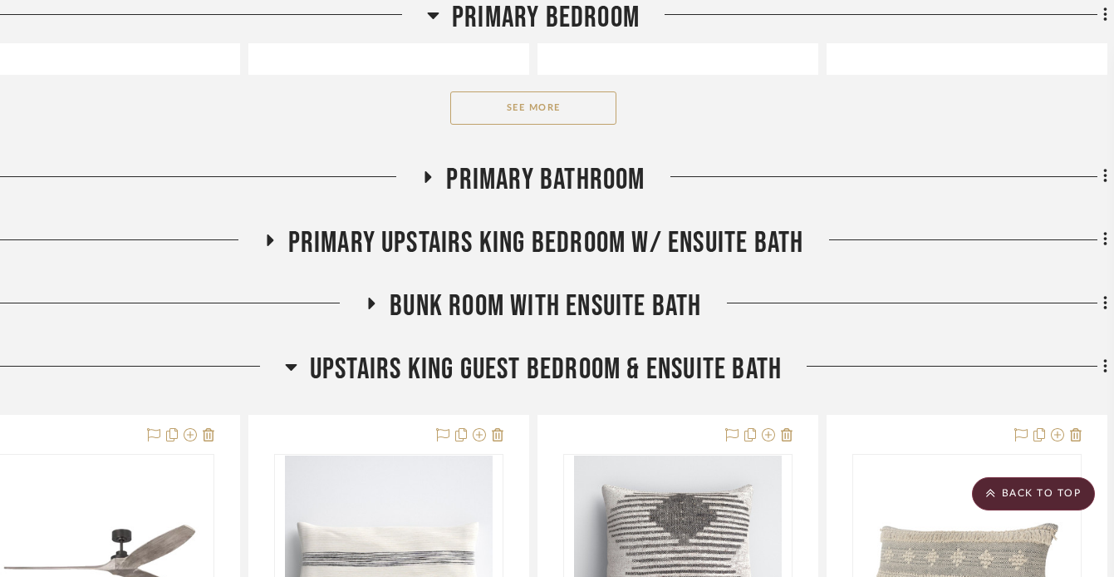
click at [267, 227] on h3 "Primary Upstairs King Bedroom w/ ensuite Bath" at bounding box center [533, 243] width 541 height 36
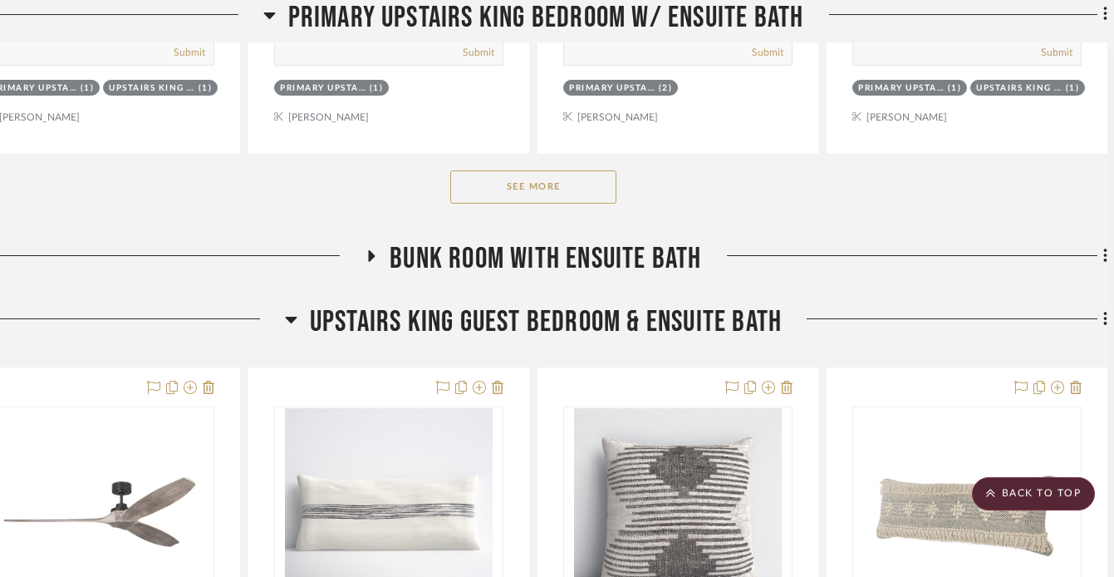
scroll to position [7751, 66]
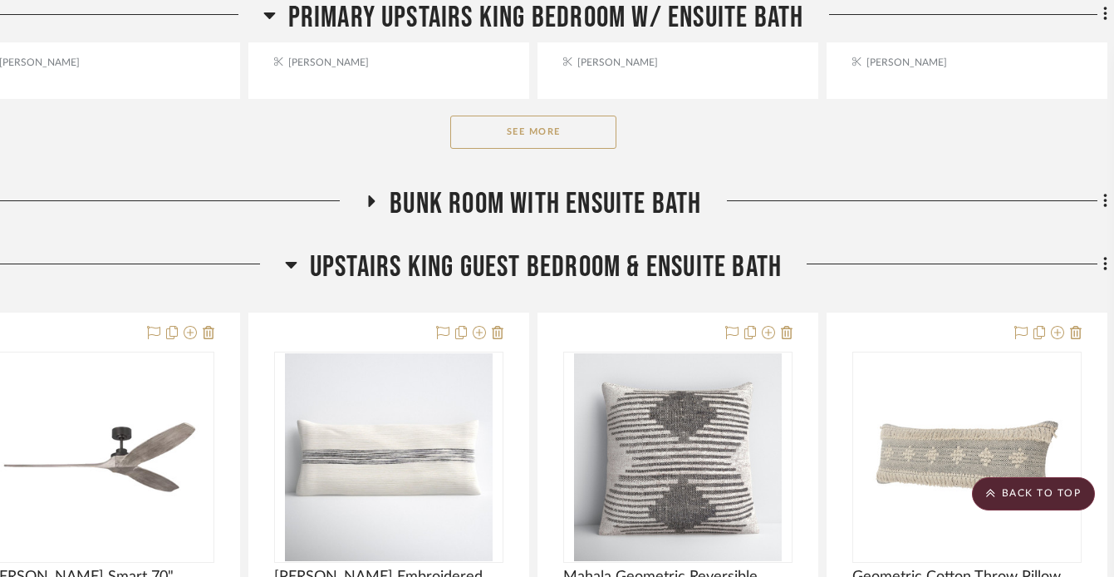
click at [509, 126] on button "See More" at bounding box center [533, 132] width 166 height 33
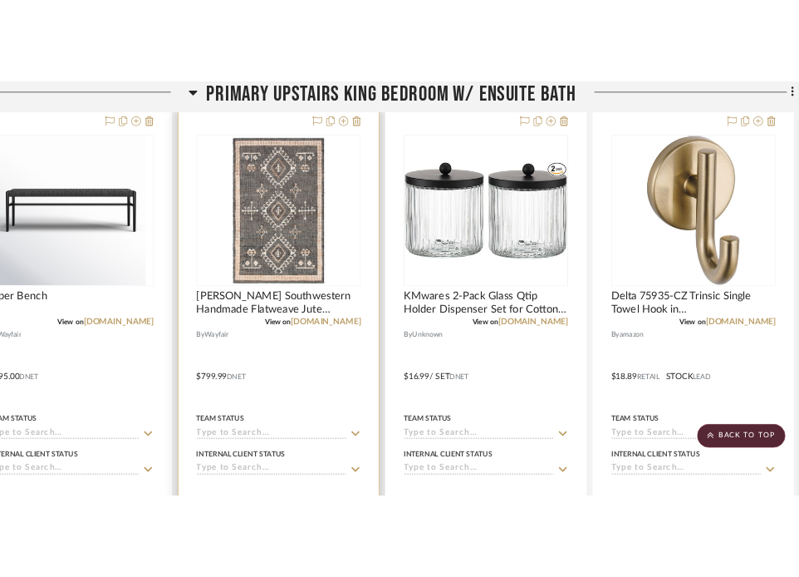
scroll to position [10069, 66]
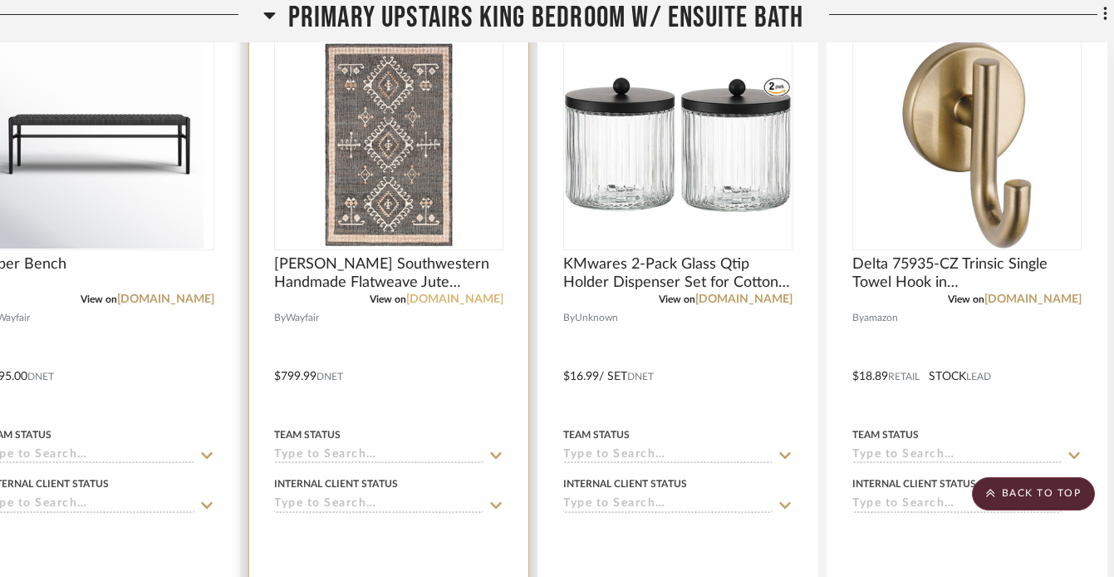
click at [463, 293] on link "[DOMAIN_NAME]" at bounding box center [454, 299] width 97 height 12
click at [445, 293] on link "[DOMAIN_NAME]" at bounding box center [454, 299] width 97 height 12
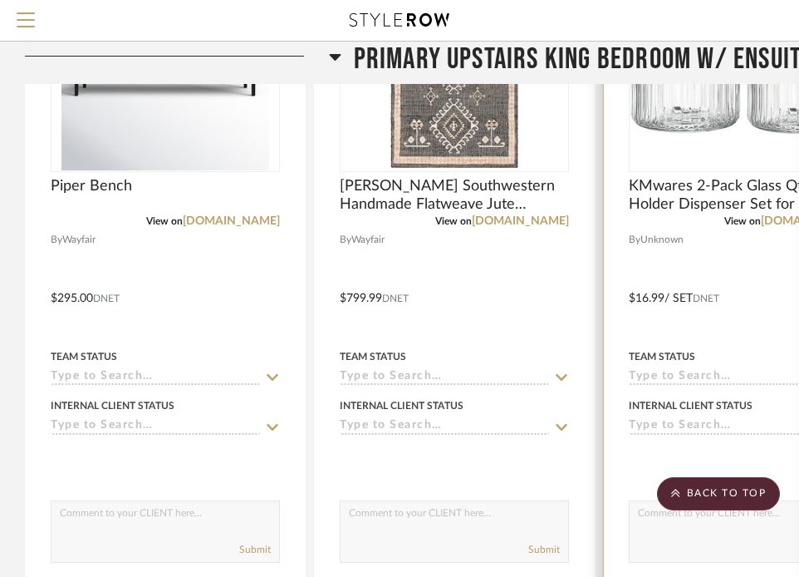
scroll to position [9923, 0]
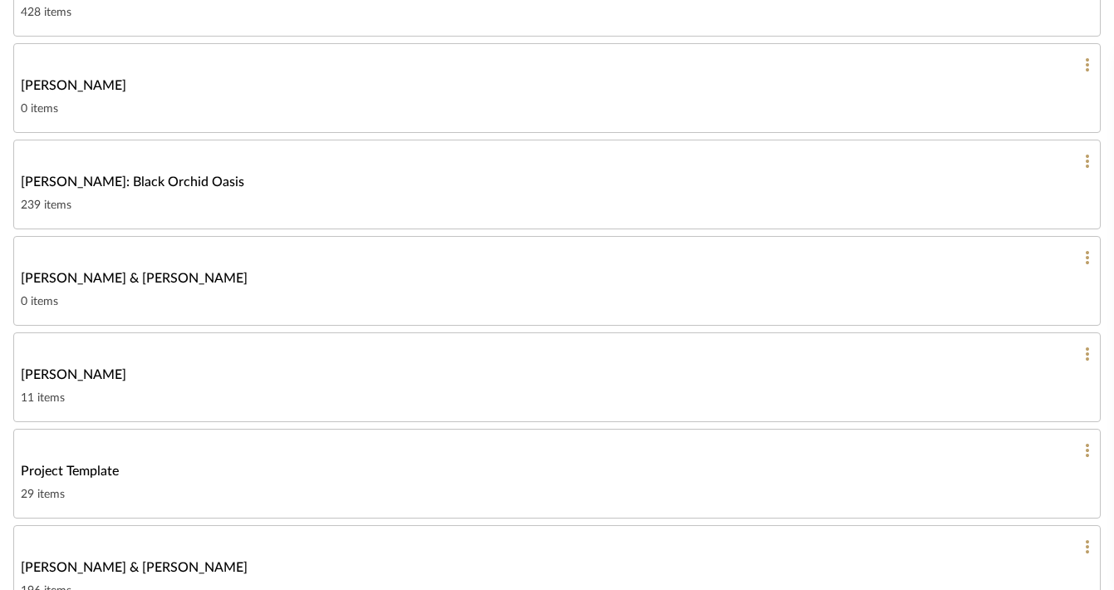
scroll to position [638, 0]
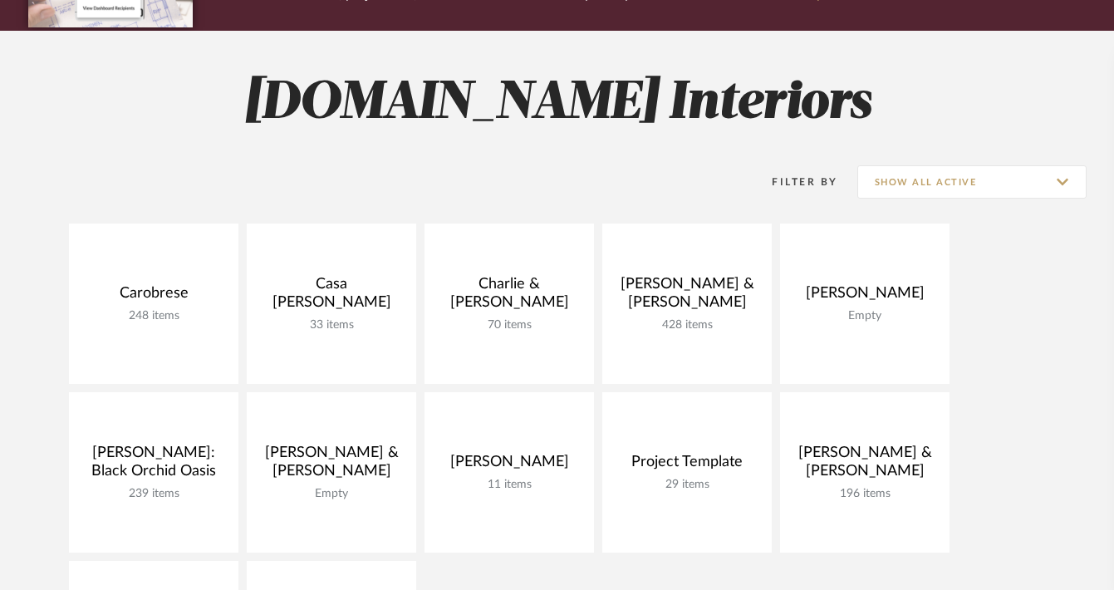
scroll to position [269, 0]
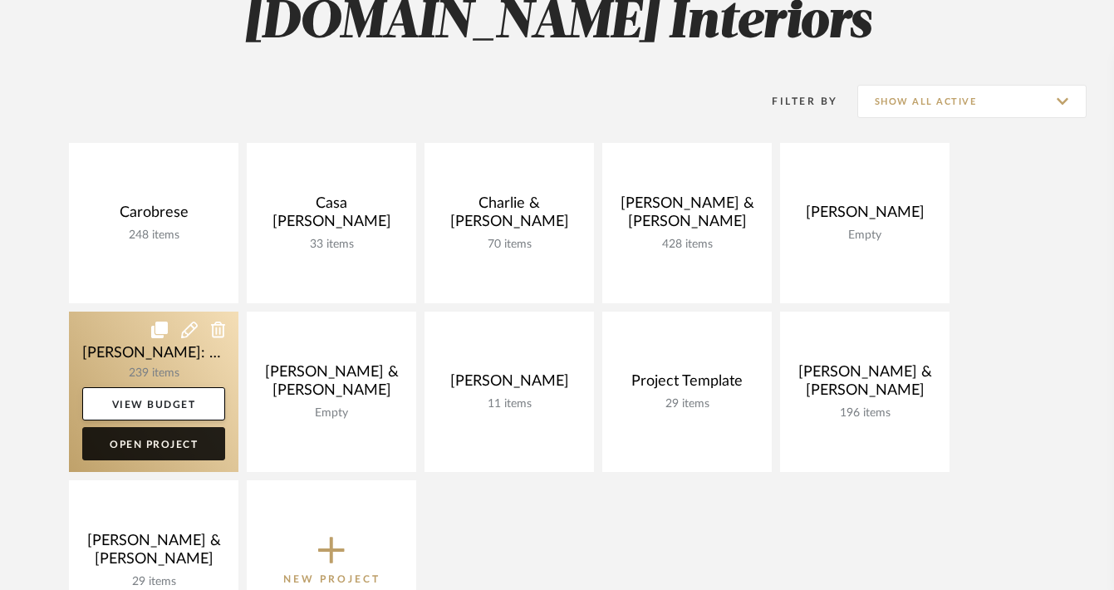
click at [177, 441] on link "Open Project" at bounding box center [153, 443] width 143 height 33
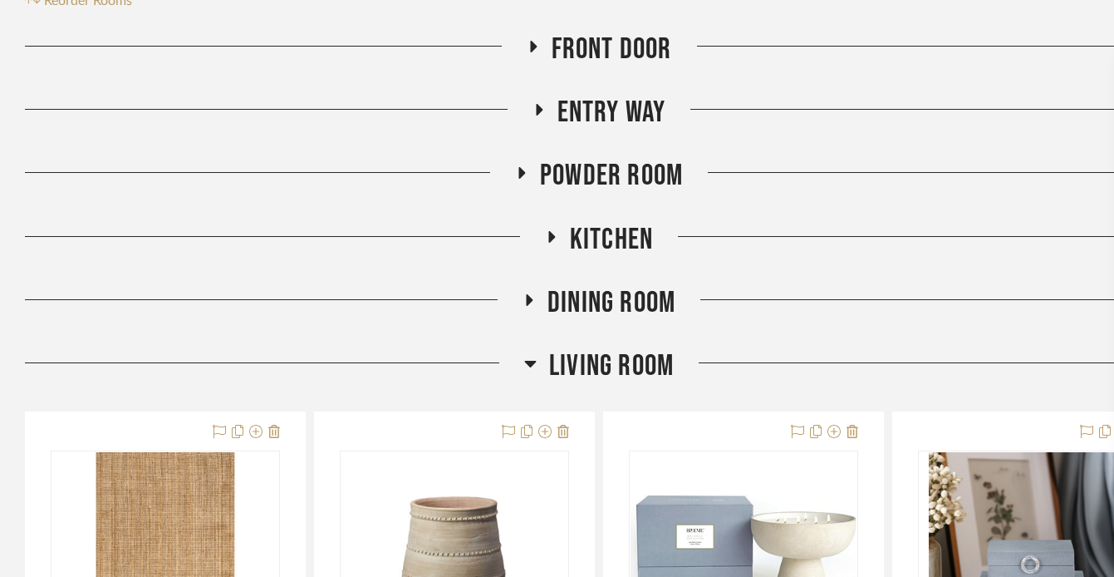
scroll to position [411, 0]
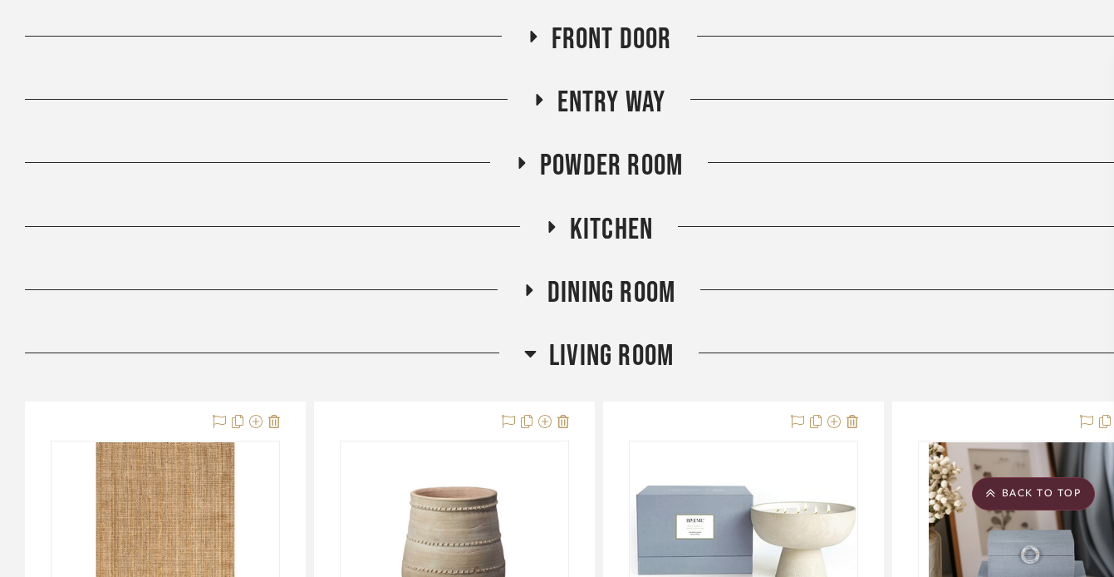
click at [529, 351] on icon at bounding box center [530, 353] width 12 height 20
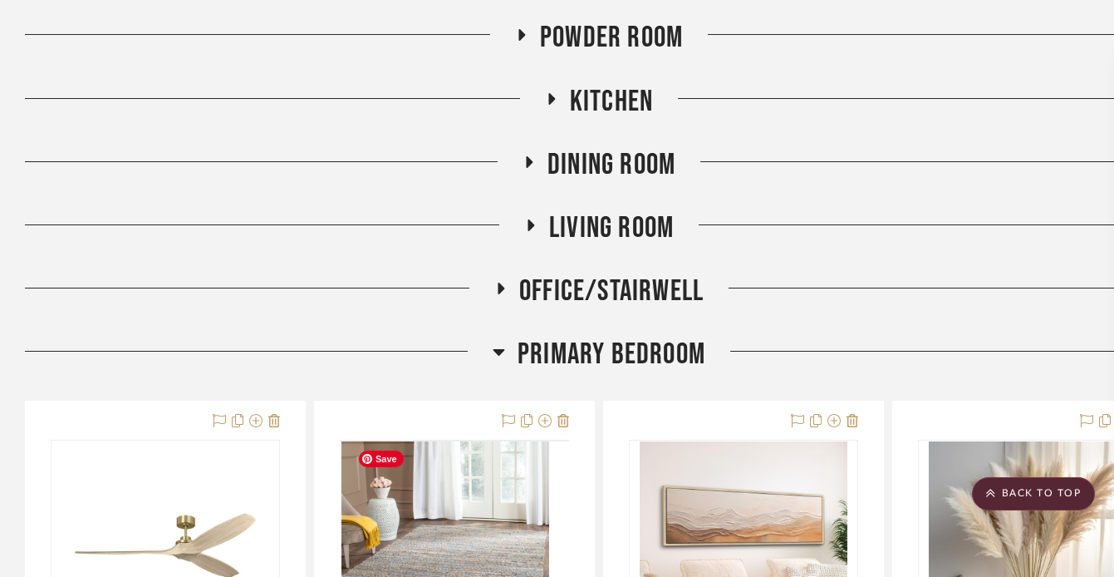
scroll to position [581, 0]
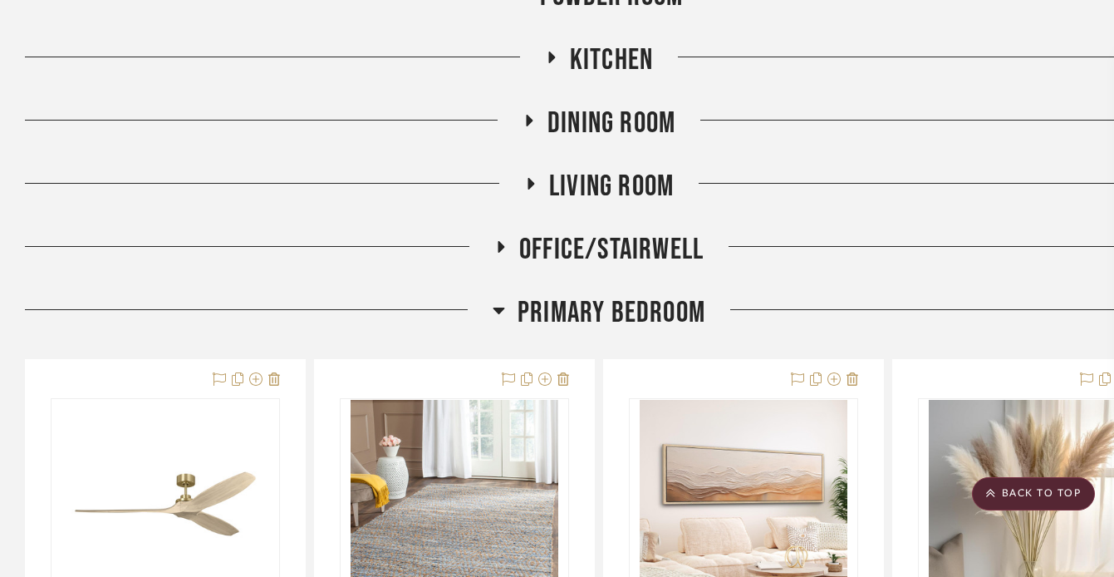
click at [495, 307] on icon at bounding box center [499, 310] width 12 height 20
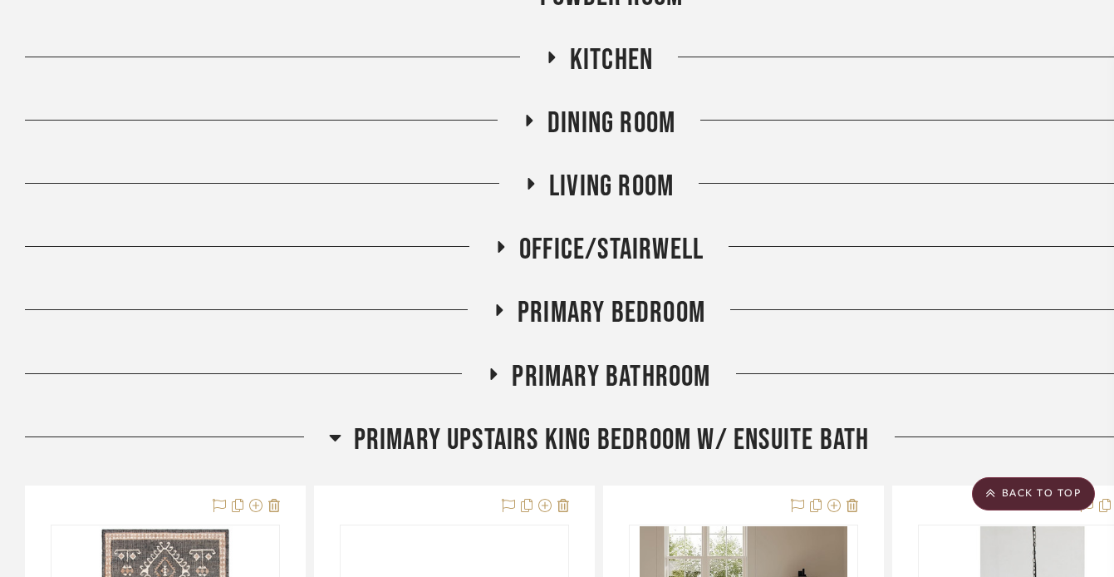
click at [334, 437] on icon at bounding box center [335, 438] width 12 height 7
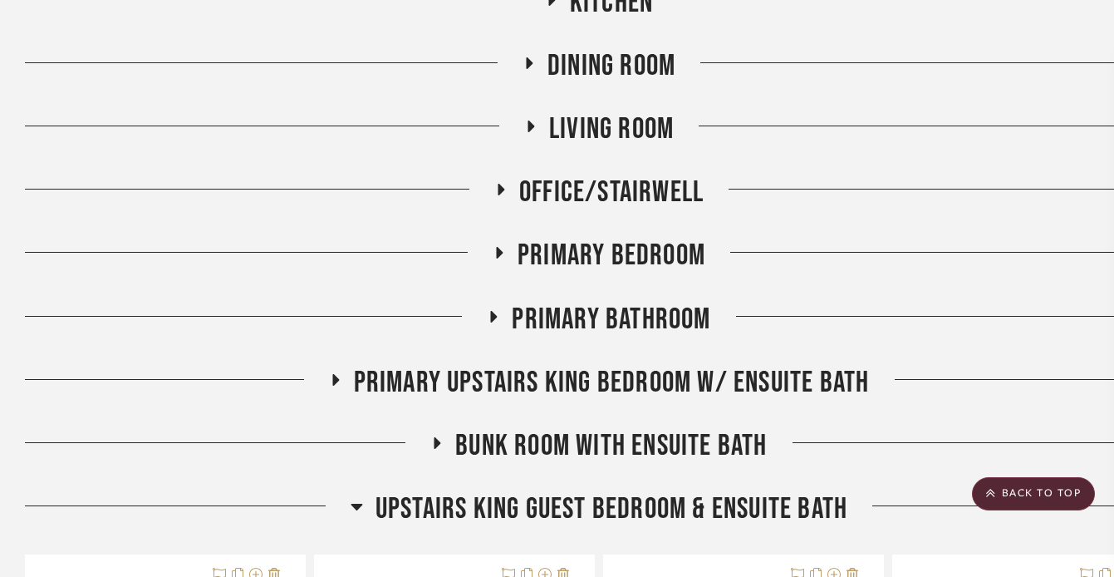
scroll to position [705, 0]
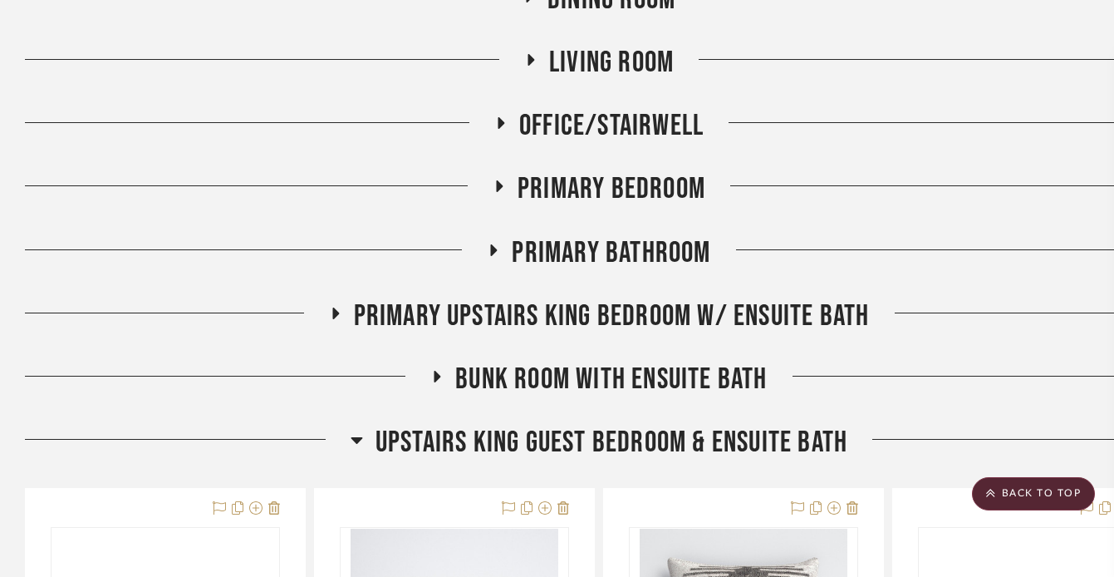
click at [439, 372] on icon at bounding box center [437, 376] width 20 height 12
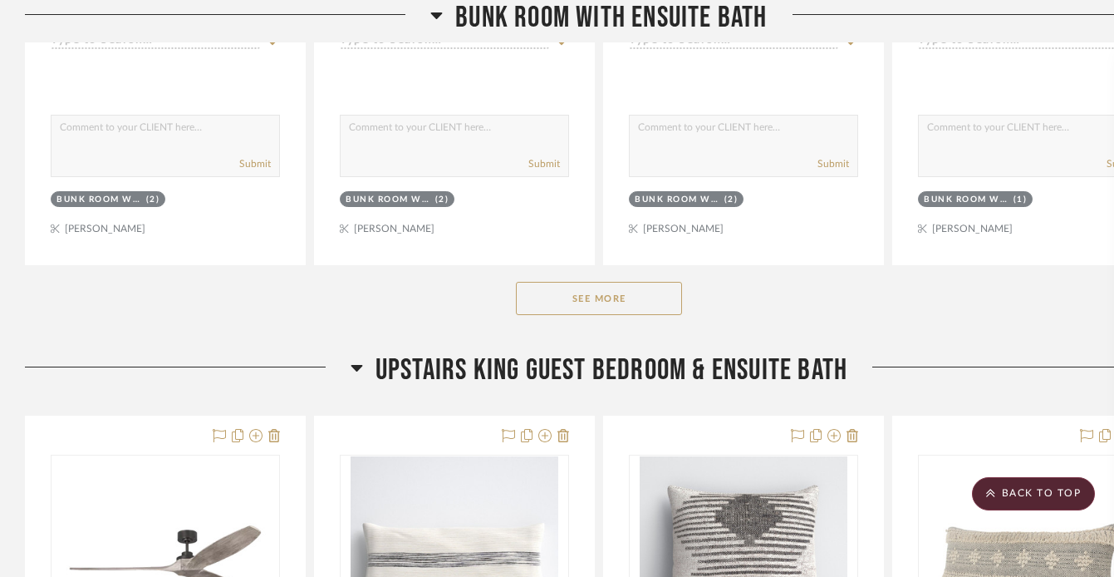
scroll to position [1700, 0]
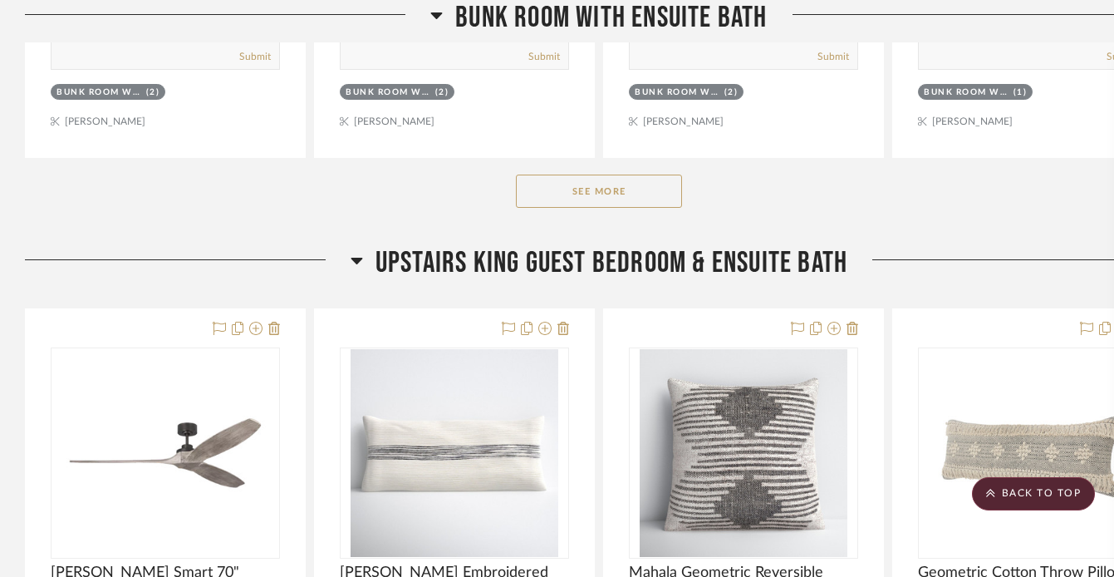
click at [592, 200] on button "See More" at bounding box center [599, 191] width 166 height 33
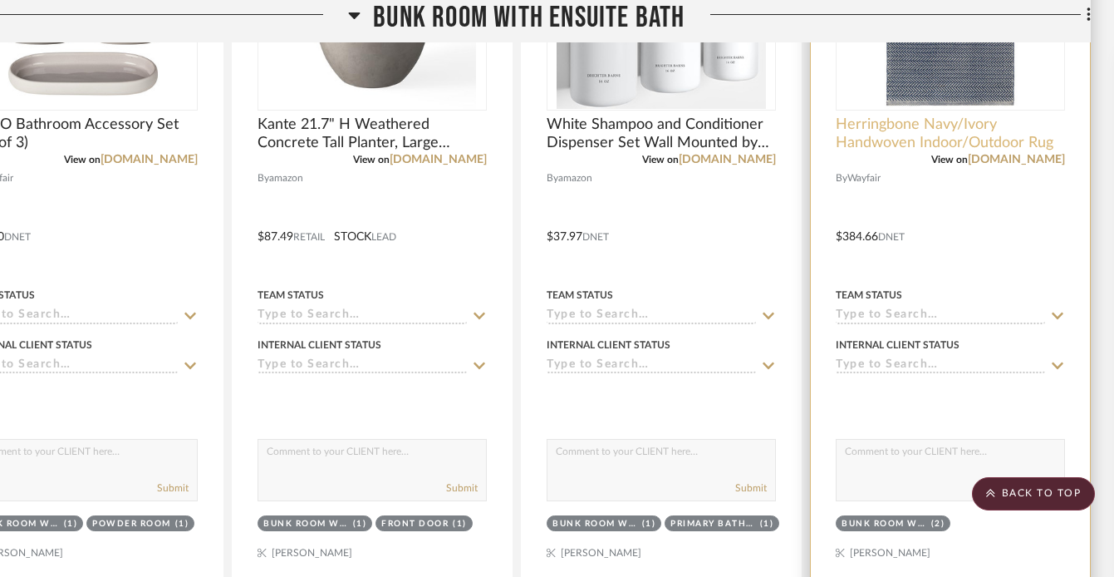
scroll to position [2750, 82]
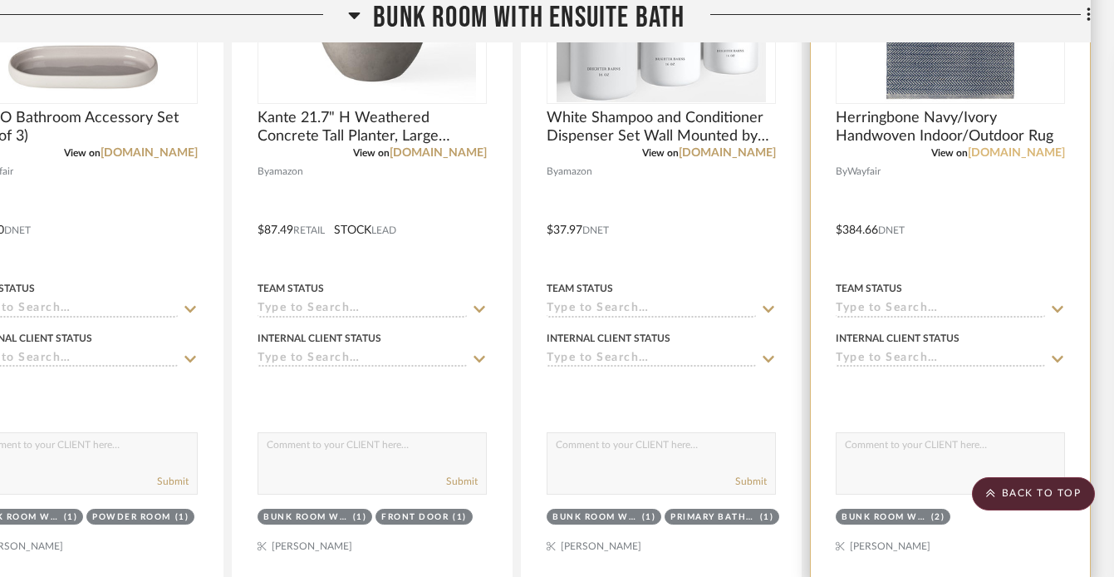
click at [1021, 151] on link "[DOMAIN_NAME]" at bounding box center [1016, 153] width 97 height 12
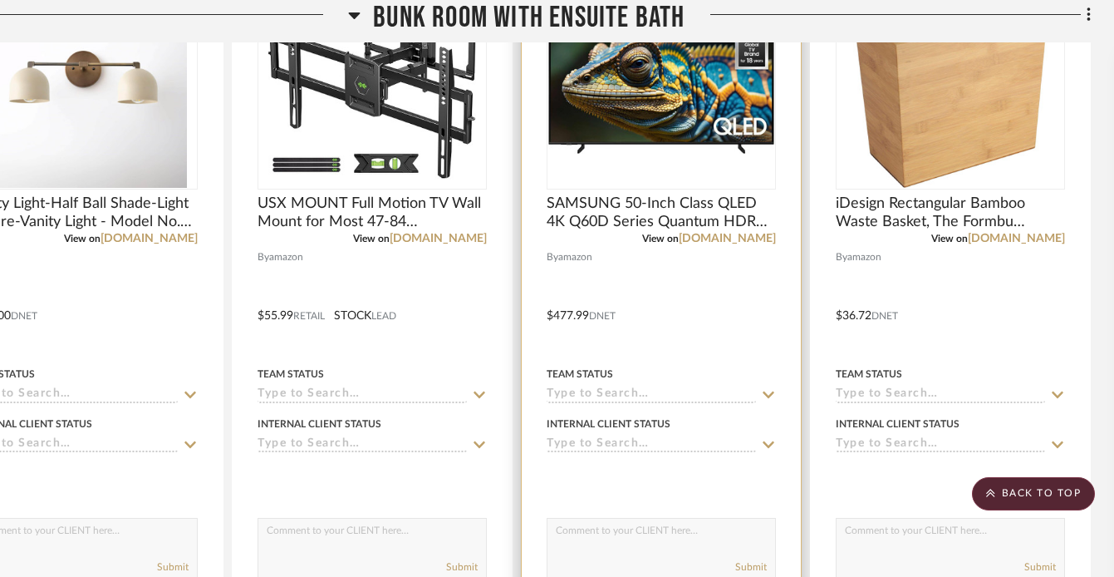
scroll to position [3763, 82]
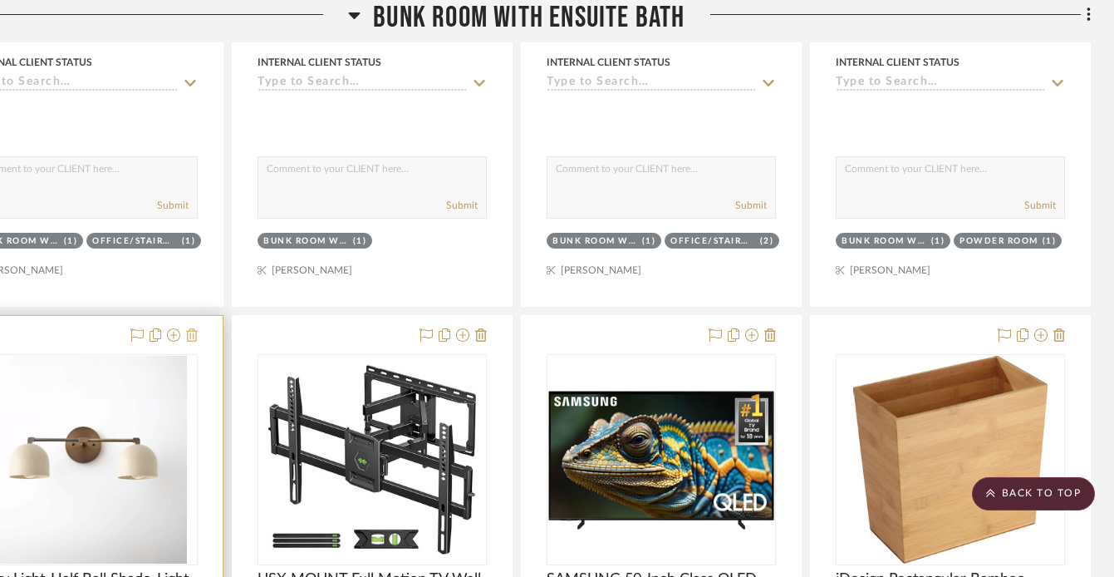
click at [196, 336] on icon at bounding box center [192, 334] width 12 height 13
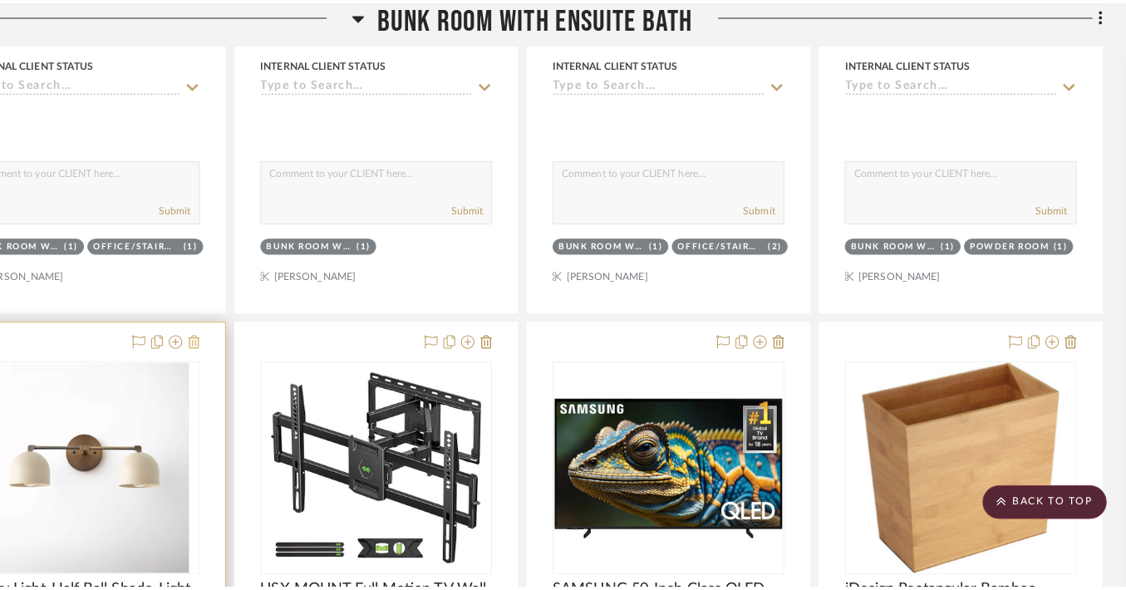
scroll to position [0, 0]
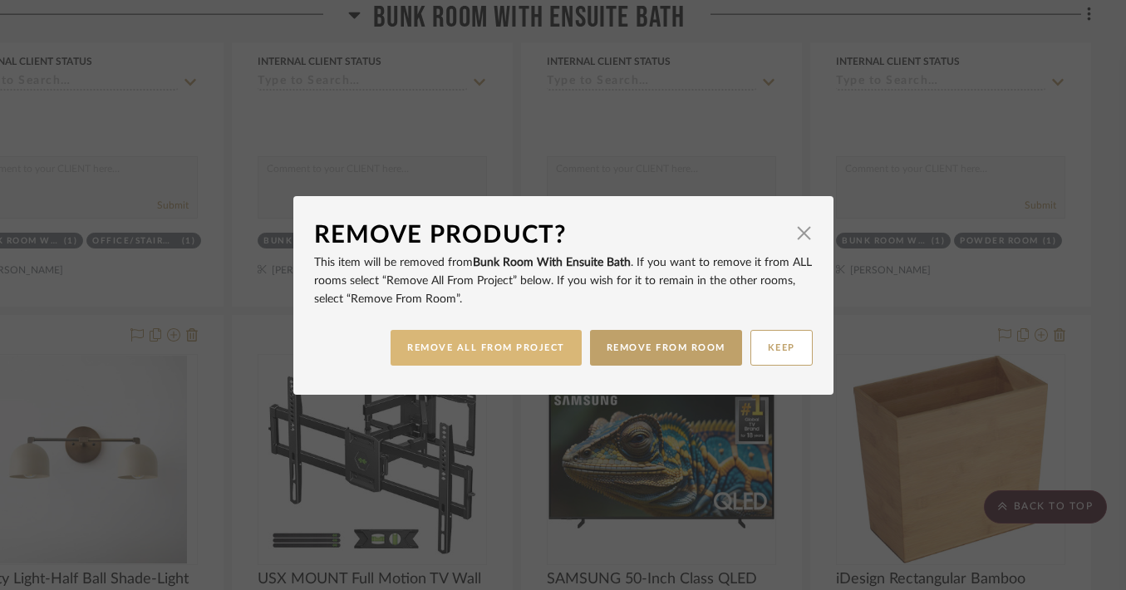
click at [430, 338] on button "REMOVE ALL FROM PROJECT" at bounding box center [486, 348] width 191 height 36
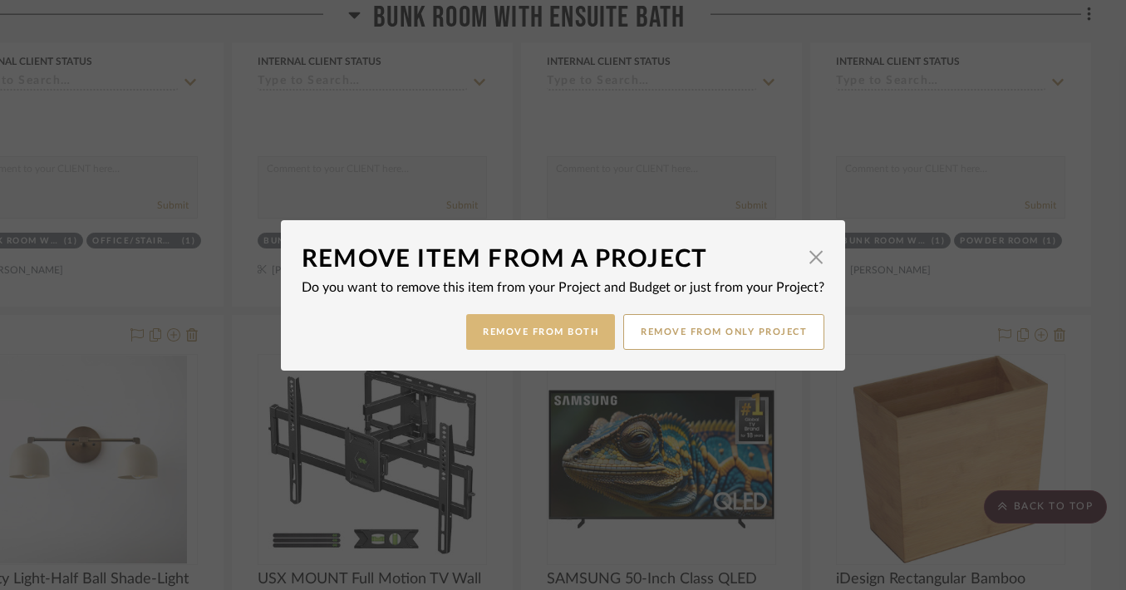
click at [507, 345] on button "Remove from Both" at bounding box center [540, 332] width 149 height 36
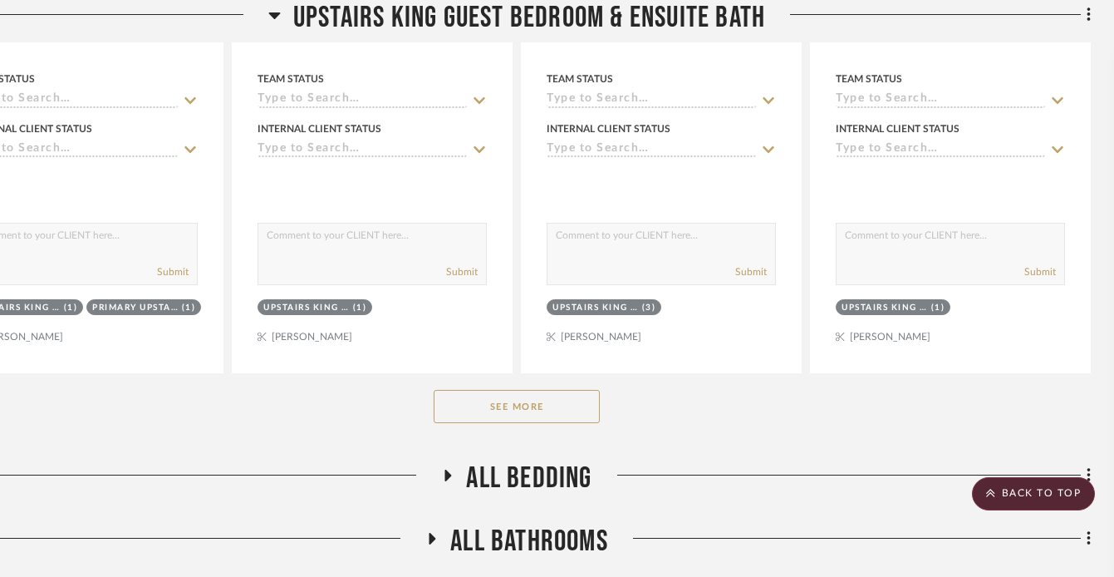
scroll to position [7536, 82]
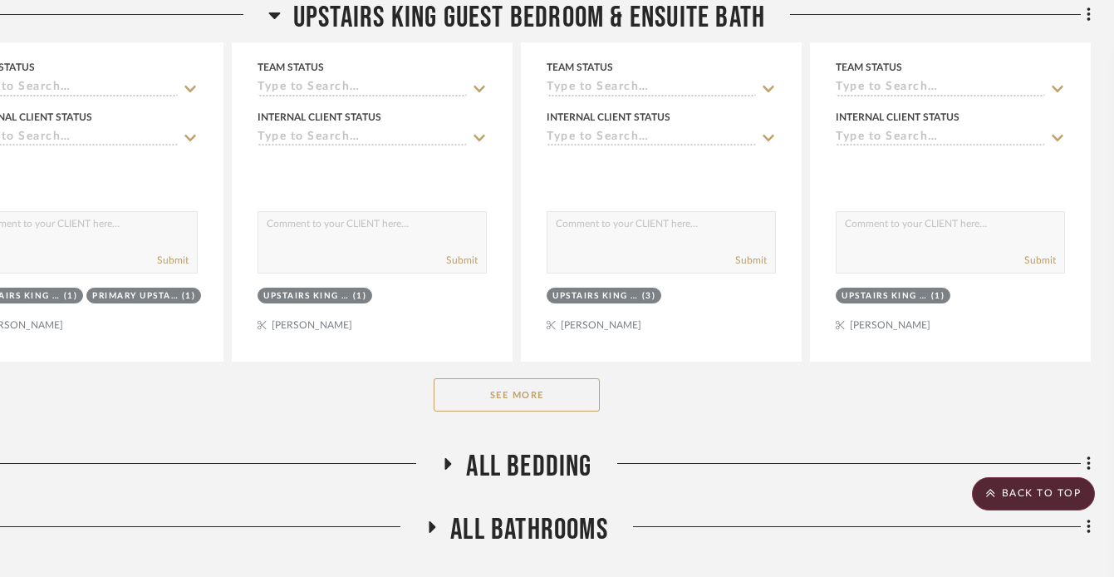
click at [504, 381] on button "See More" at bounding box center [517, 394] width 166 height 33
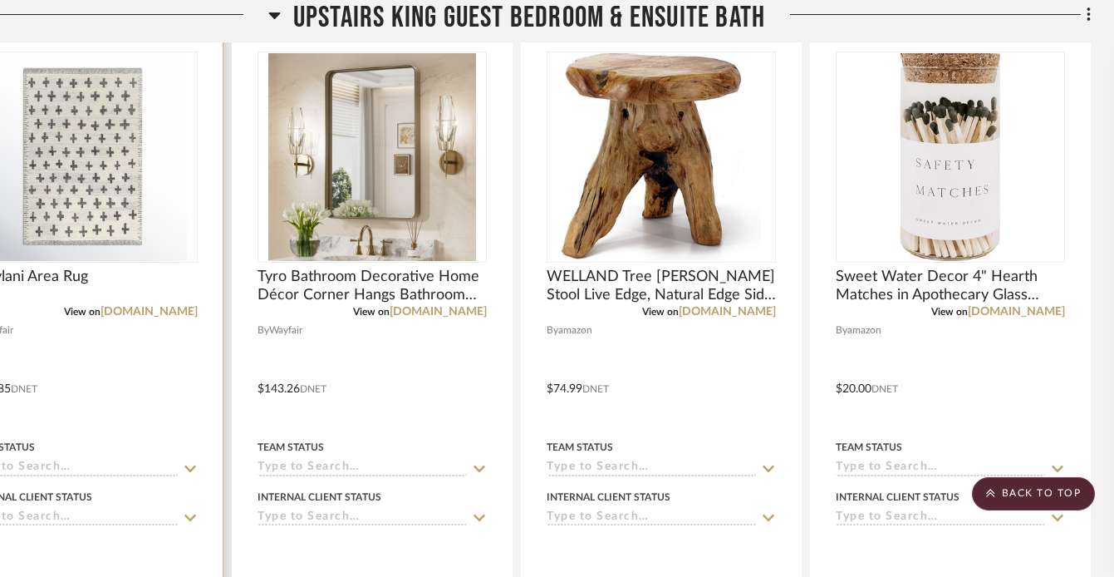
scroll to position [10841, 56]
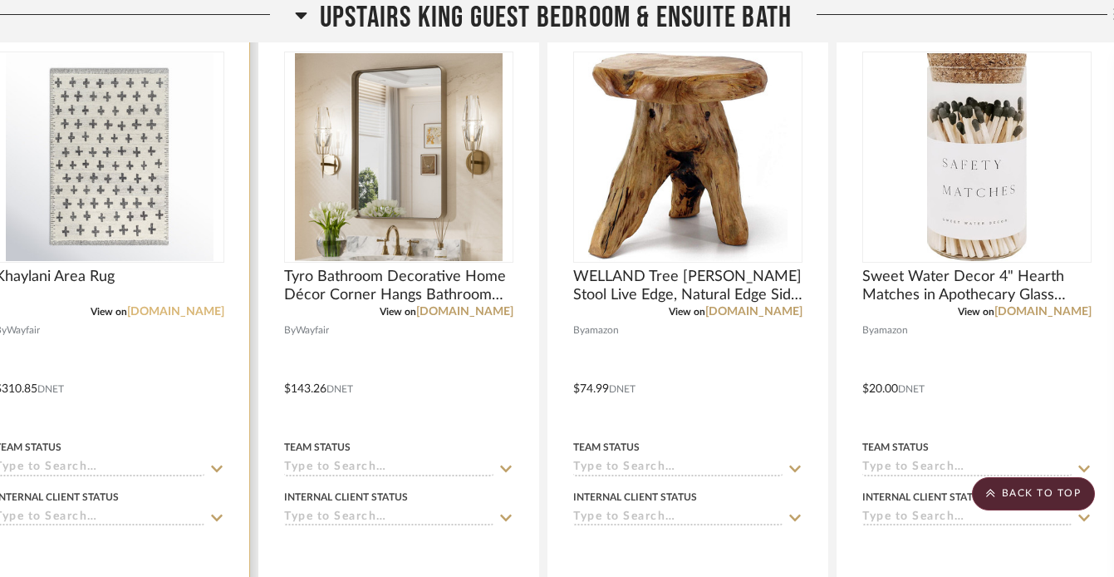
click at [171, 306] on link "[DOMAIN_NAME]" at bounding box center [175, 312] width 97 height 12
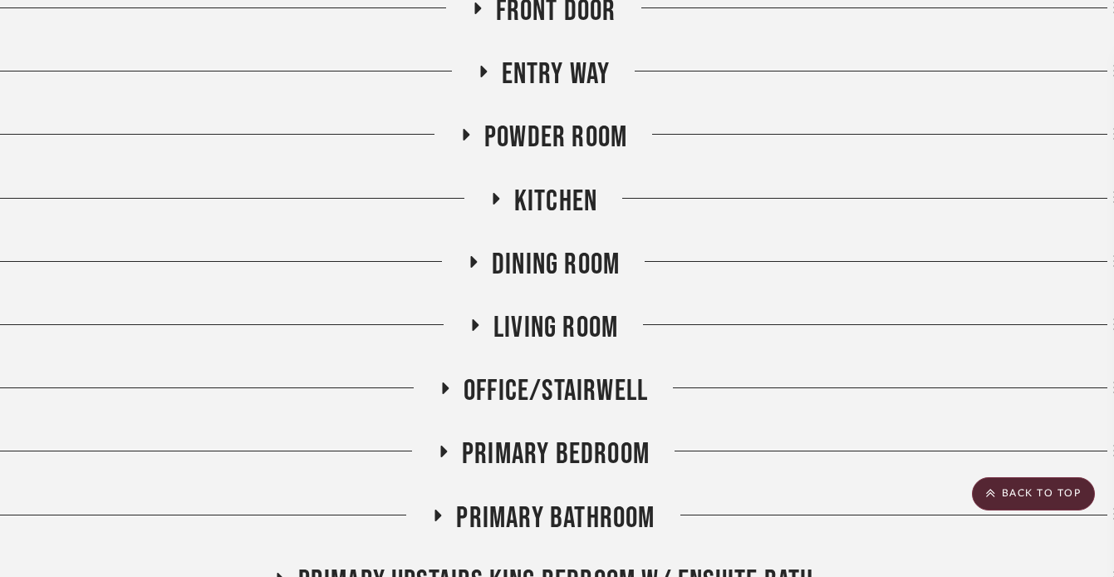
scroll to position [628, 56]
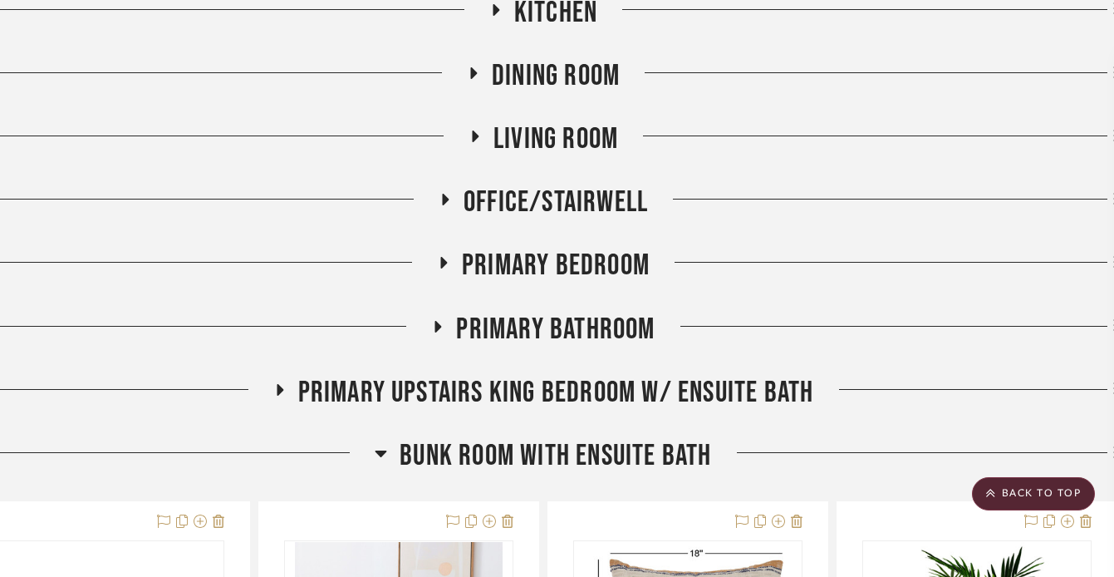
click at [440, 327] on icon at bounding box center [438, 327] width 7 height 12
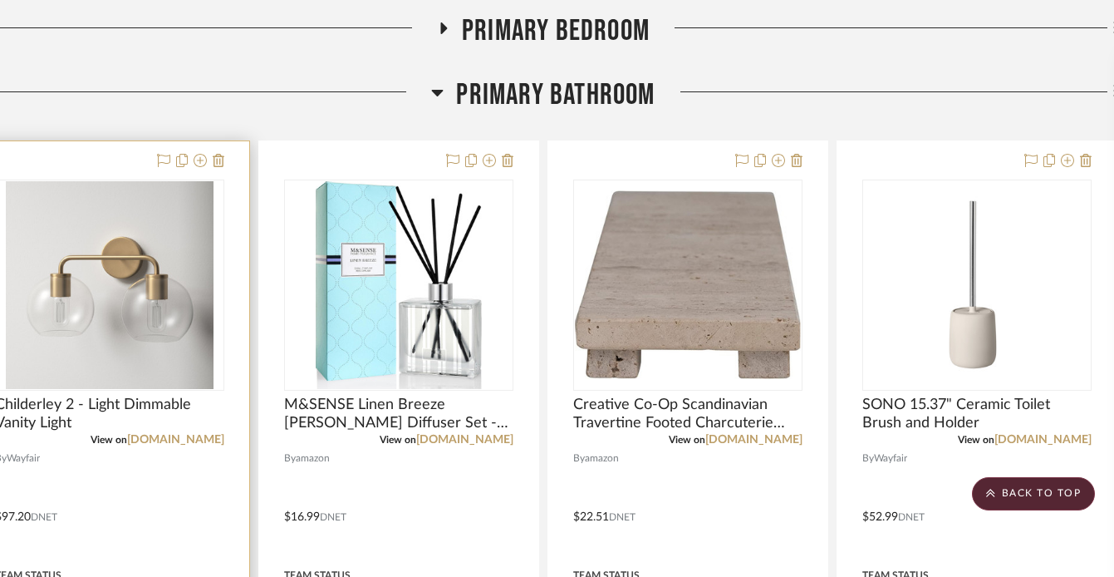
click at [217, 171] on div at bounding box center [109, 504] width 279 height 727
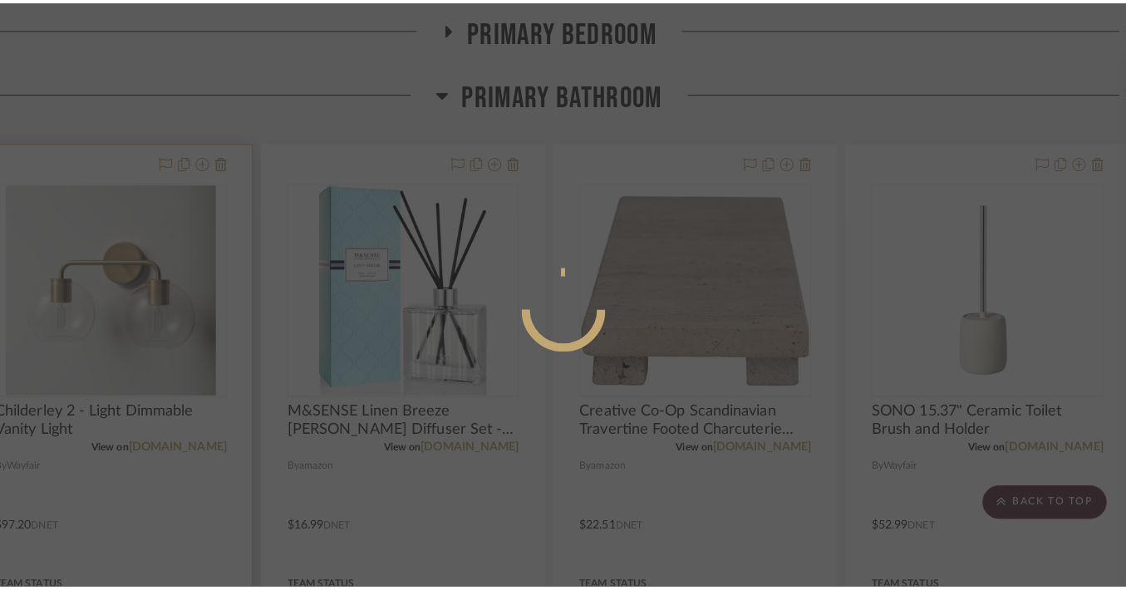
scroll to position [0, 0]
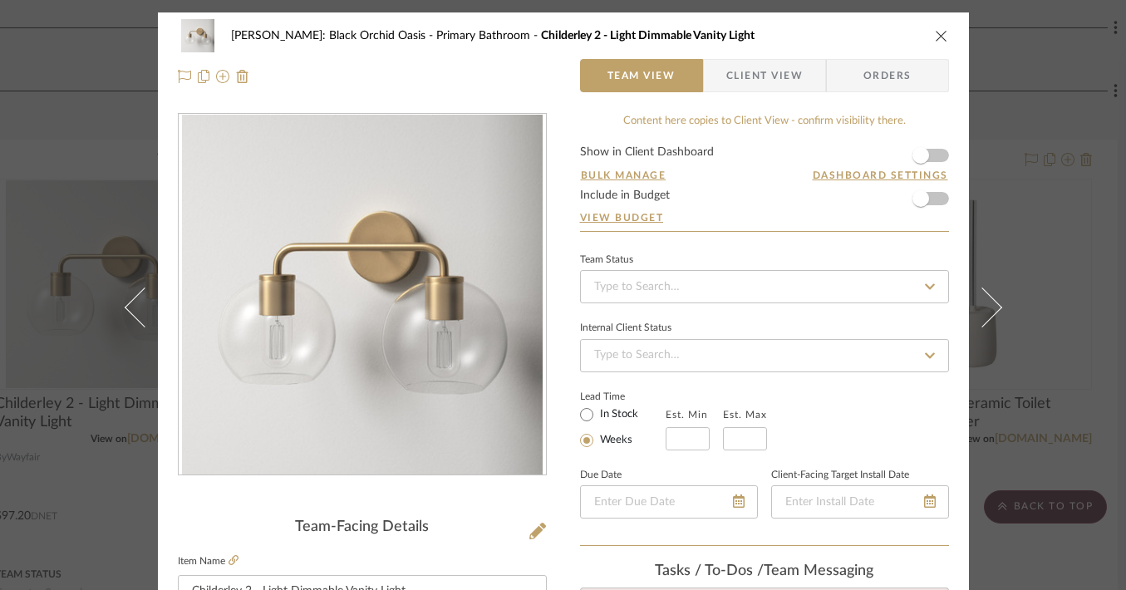
click at [939, 30] on icon "close" at bounding box center [941, 35] width 13 height 13
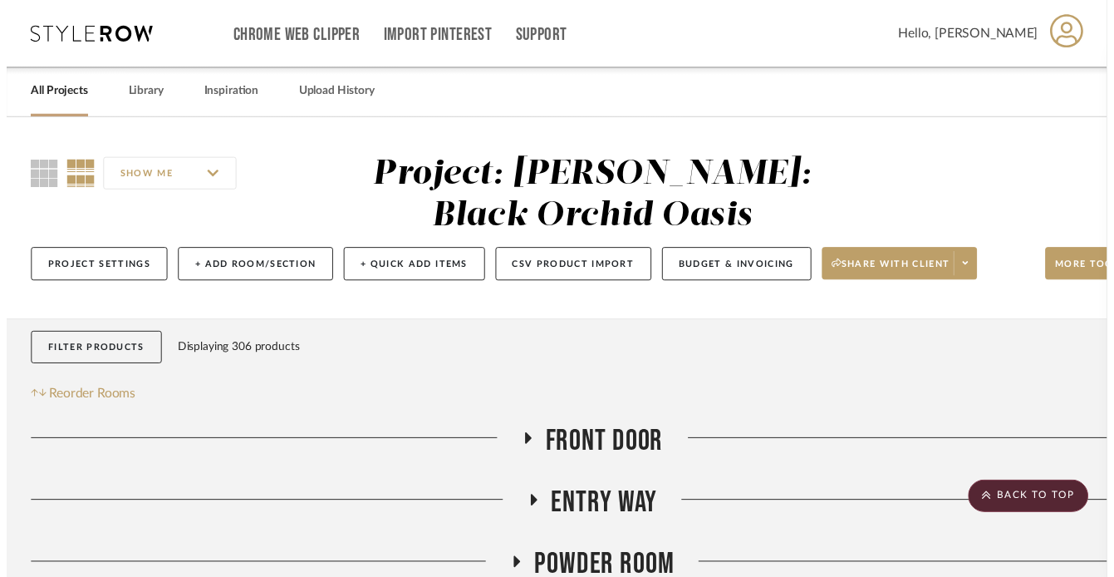
scroll to position [863, 56]
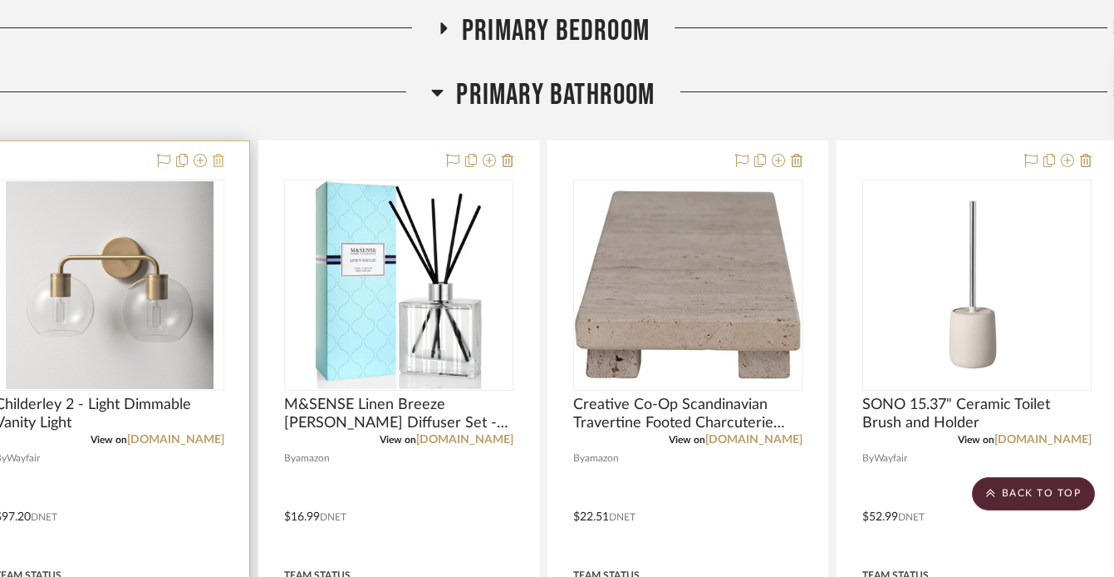
click at [223, 162] on icon at bounding box center [219, 160] width 12 height 13
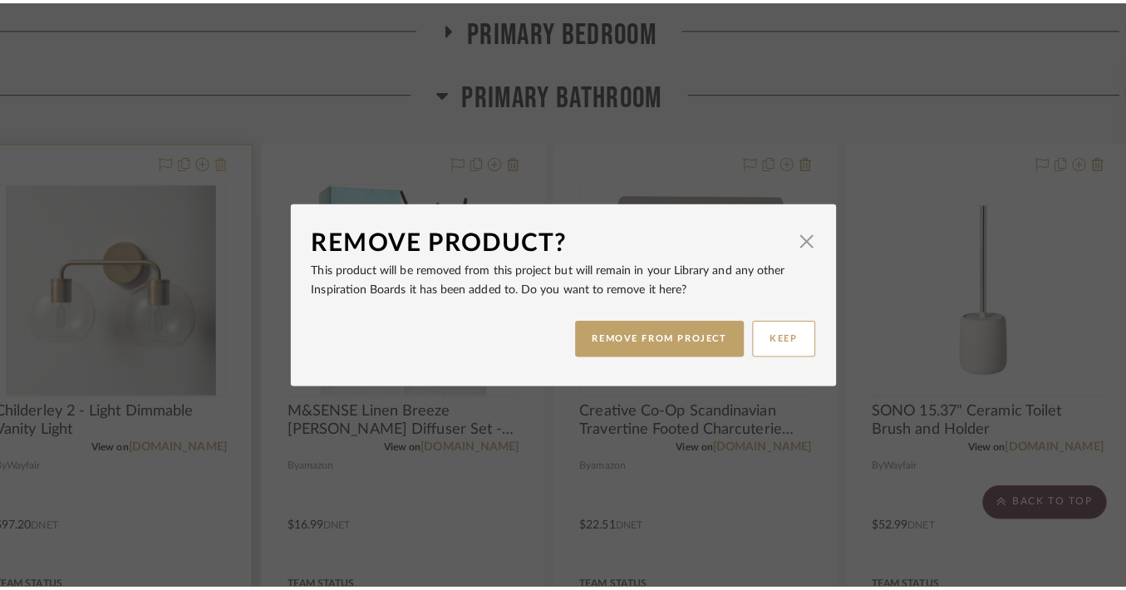
scroll to position [0, 0]
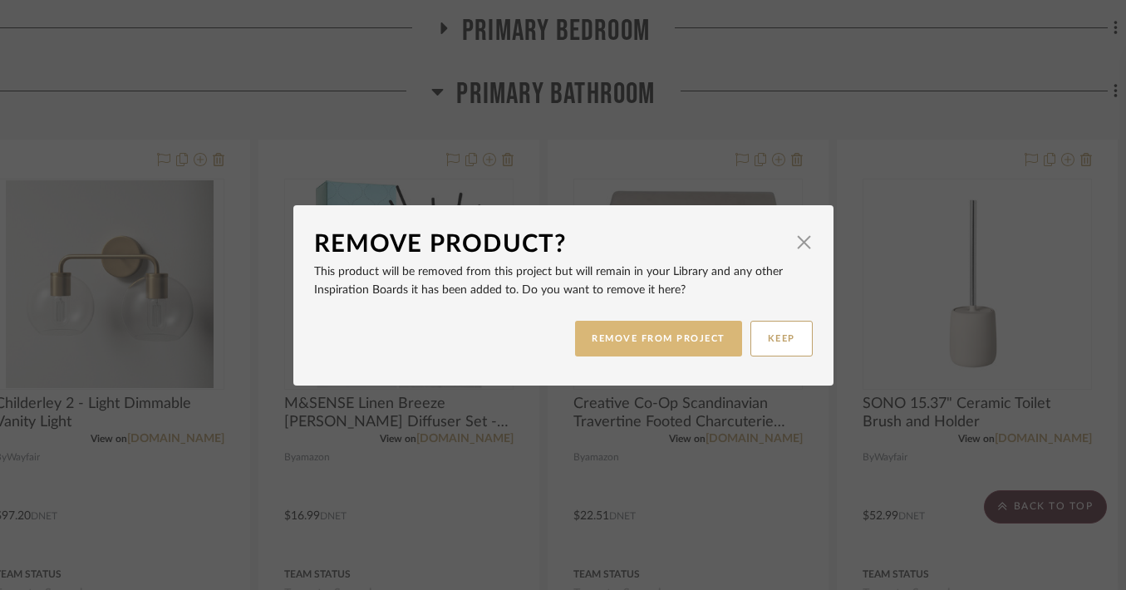
click at [592, 335] on button "REMOVE FROM PROJECT" at bounding box center [658, 339] width 167 height 36
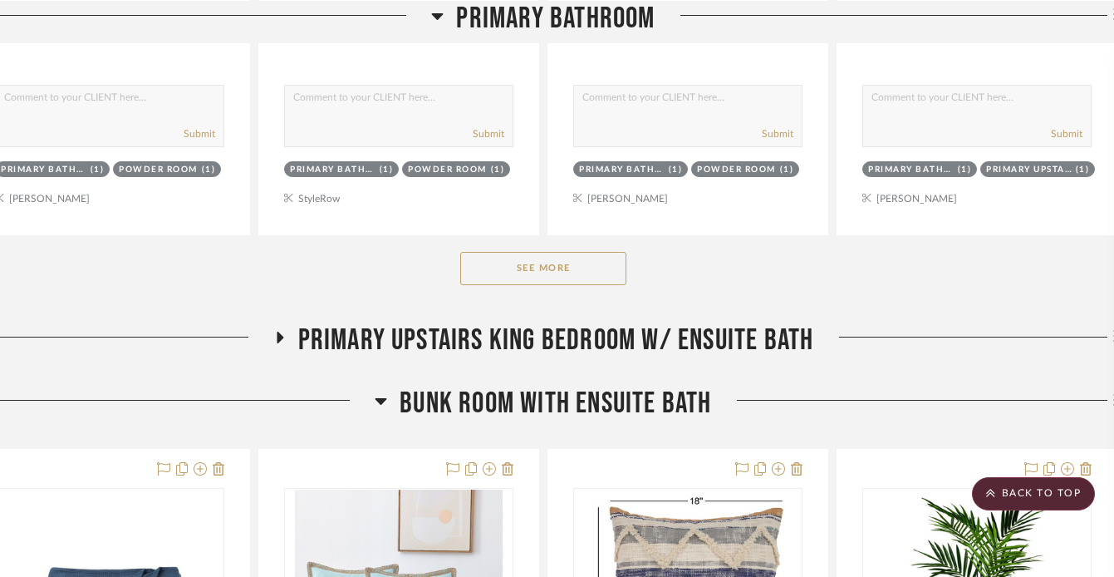
scroll to position [1502, 56]
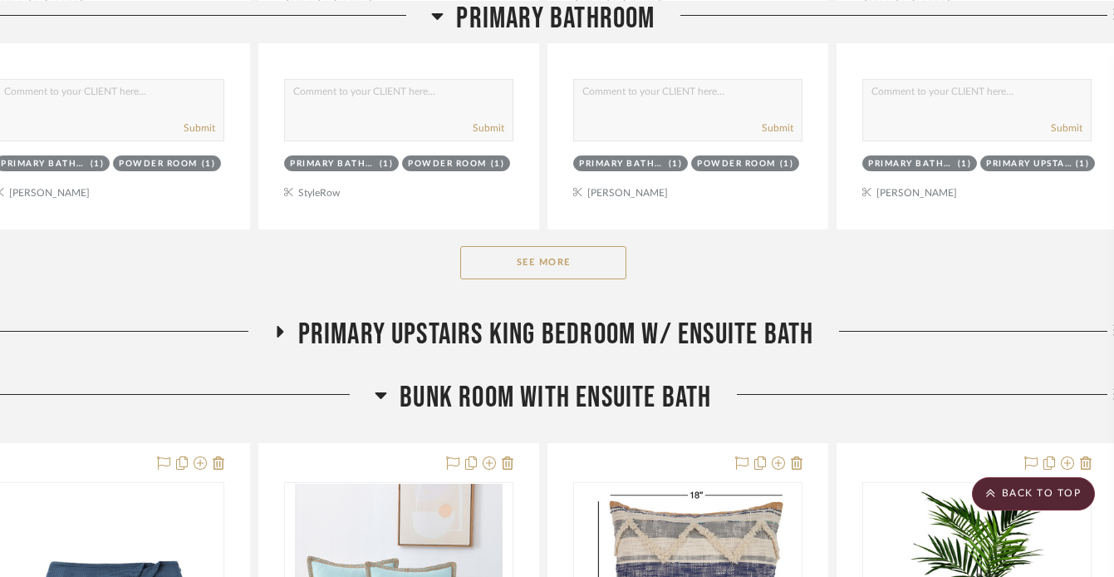
click at [499, 271] on button "See More" at bounding box center [543, 262] width 166 height 33
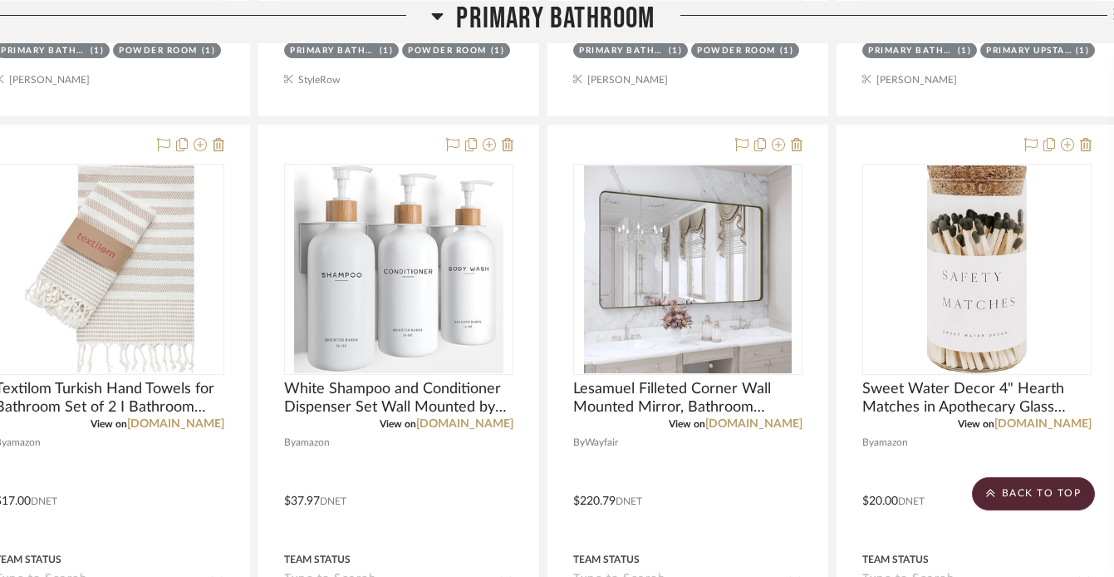
scroll to position [1590, 56]
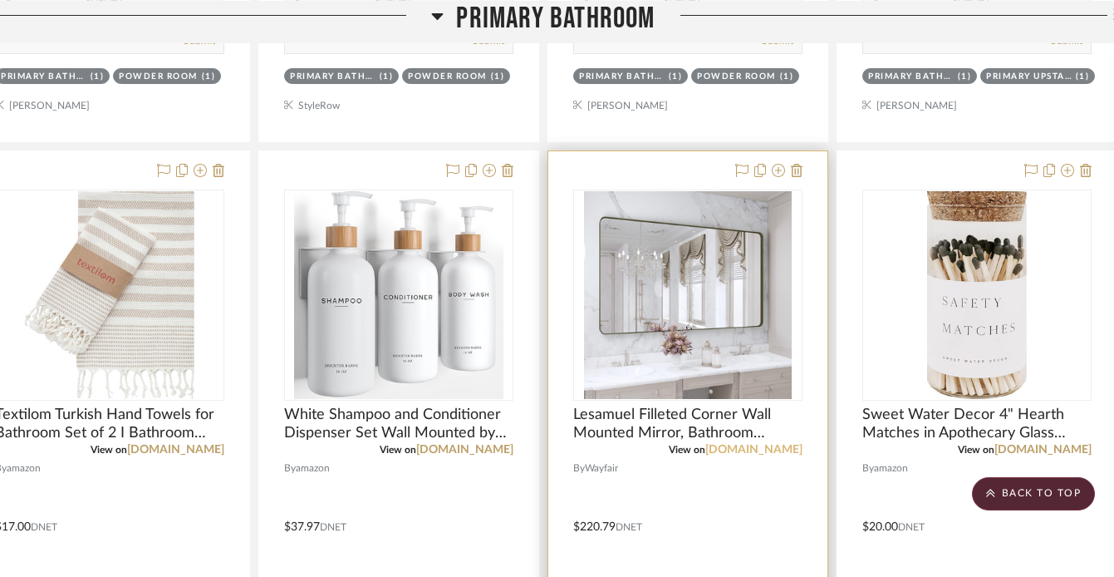
click at [751, 450] on link "[DOMAIN_NAME]" at bounding box center [754, 450] width 97 height 12
